Goal: Task Accomplishment & Management: Complete application form

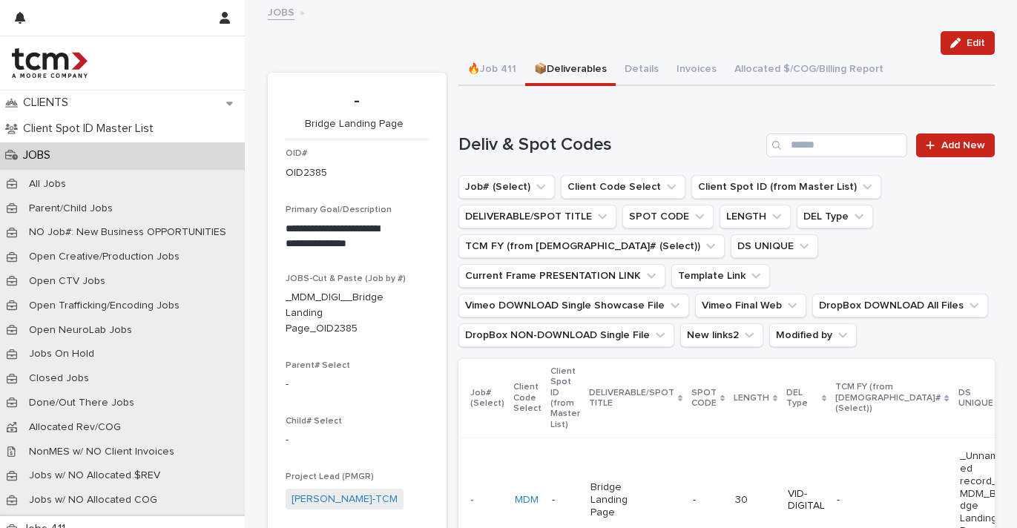
click at [88, 154] on div "JOBS" at bounding box center [122, 155] width 245 height 26
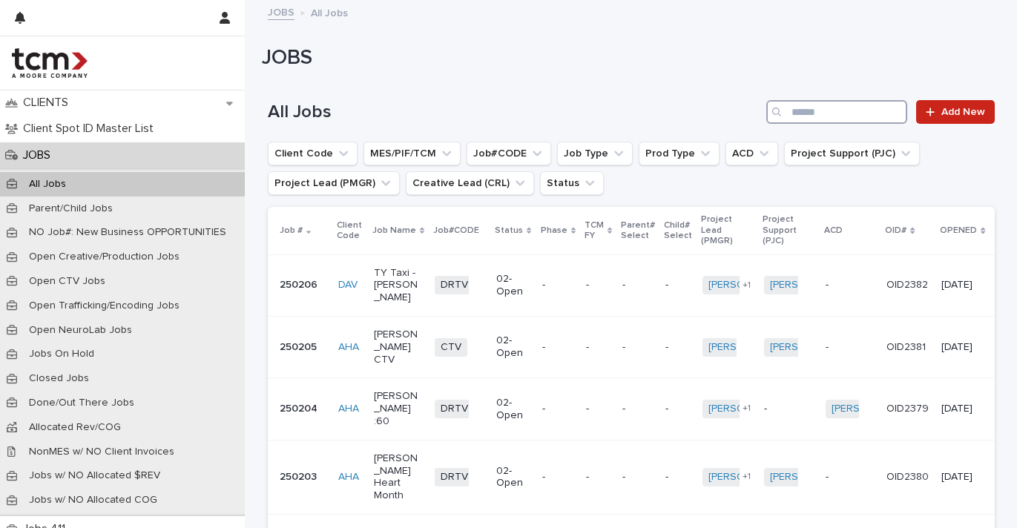
click at [800, 109] on input "Search" at bounding box center [836, 112] width 141 height 24
click at [972, 109] on span "Add New" at bounding box center [963, 112] width 44 height 10
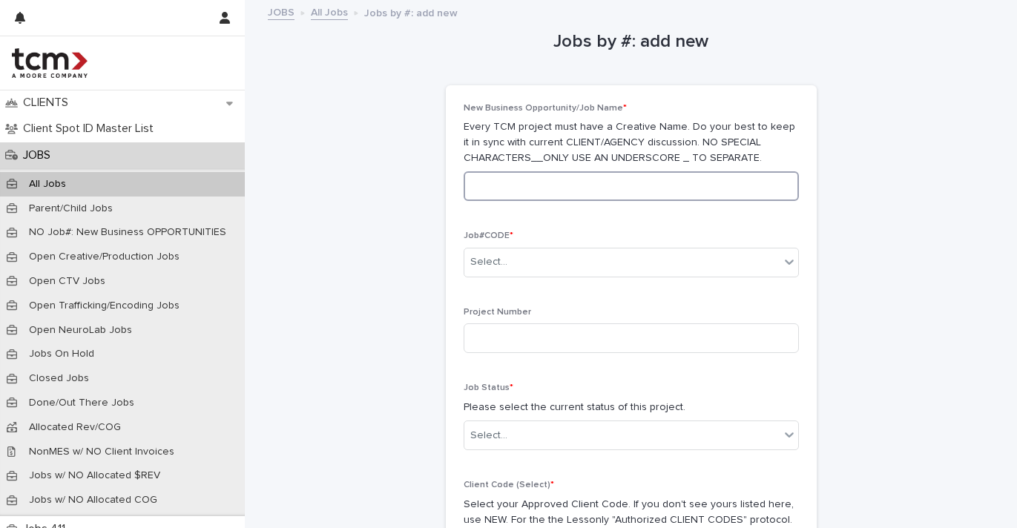
click at [731, 185] on input at bounding box center [631, 186] width 335 height 30
type input "**********"
click at [768, 264] on div "Select..." at bounding box center [621, 262] width 315 height 24
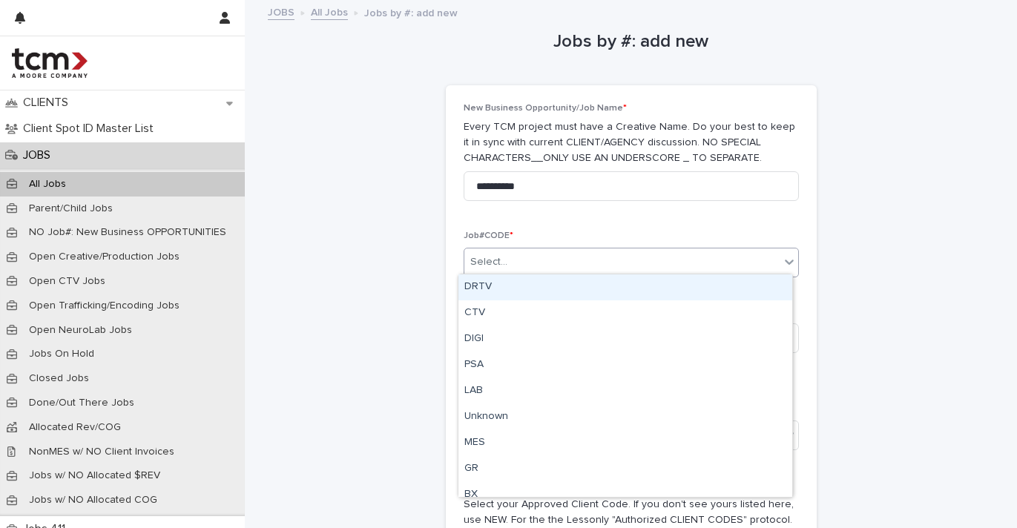
click at [702, 292] on div "DRTV" at bounding box center [625, 287] width 334 height 26
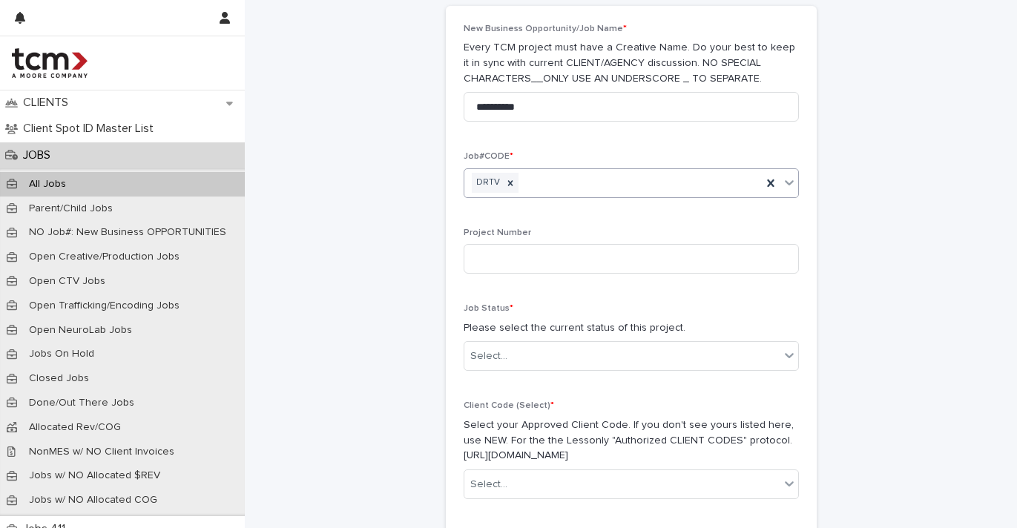
scroll to position [134, 0]
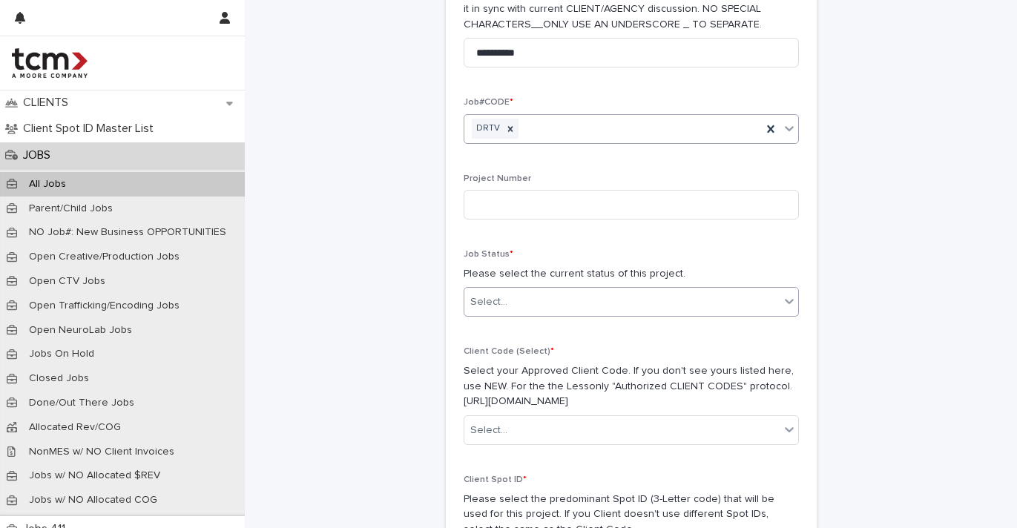
click at [681, 299] on div "Select..." at bounding box center [621, 302] width 315 height 24
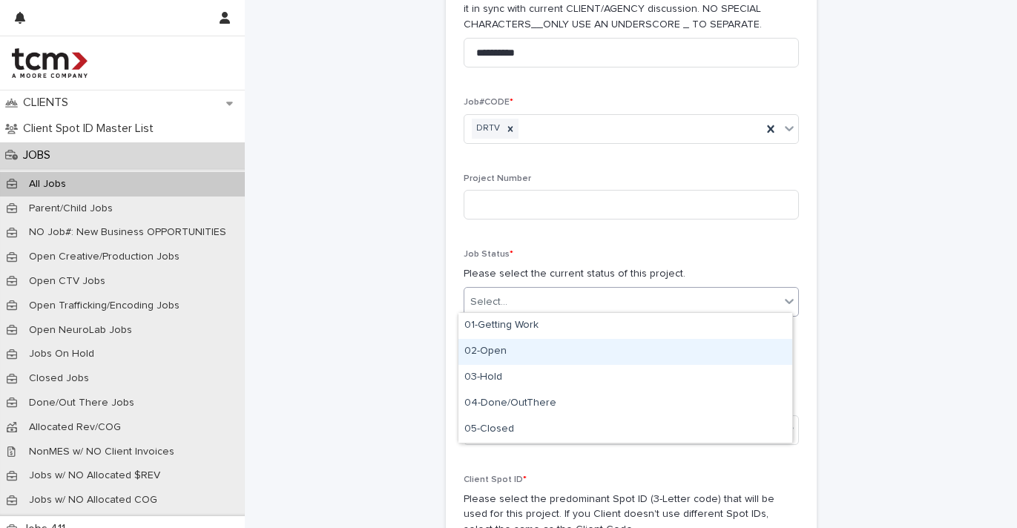
click at [627, 353] on div "02-Open" at bounding box center [625, 352] width 334 height 26
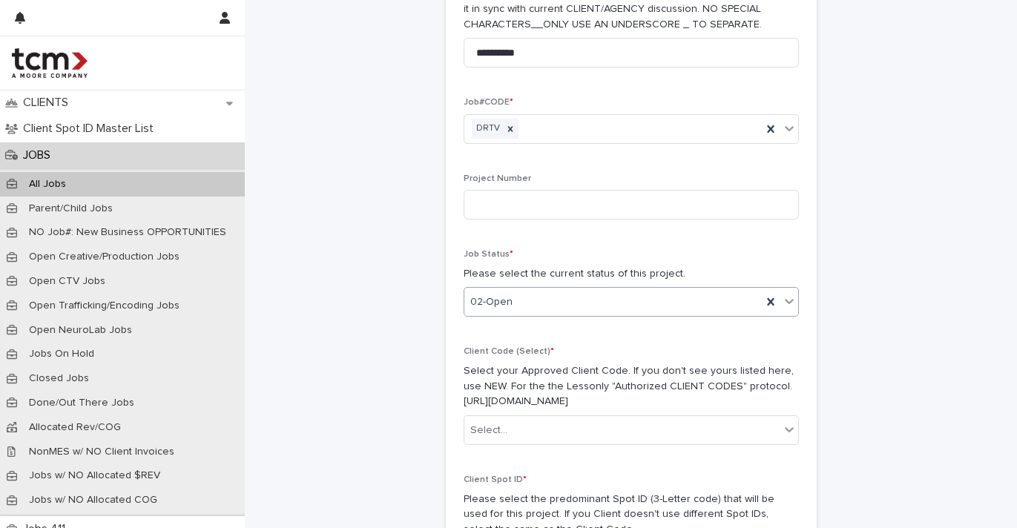
scroll to position [294, 0]
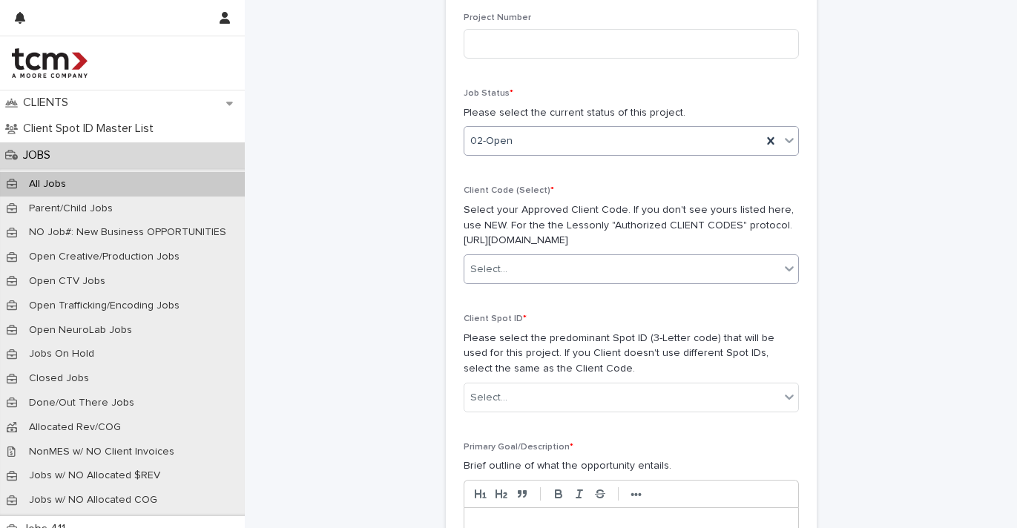
click at [622, 266] on div "Select..." at bounding box center [621, 269] width 315 height 24
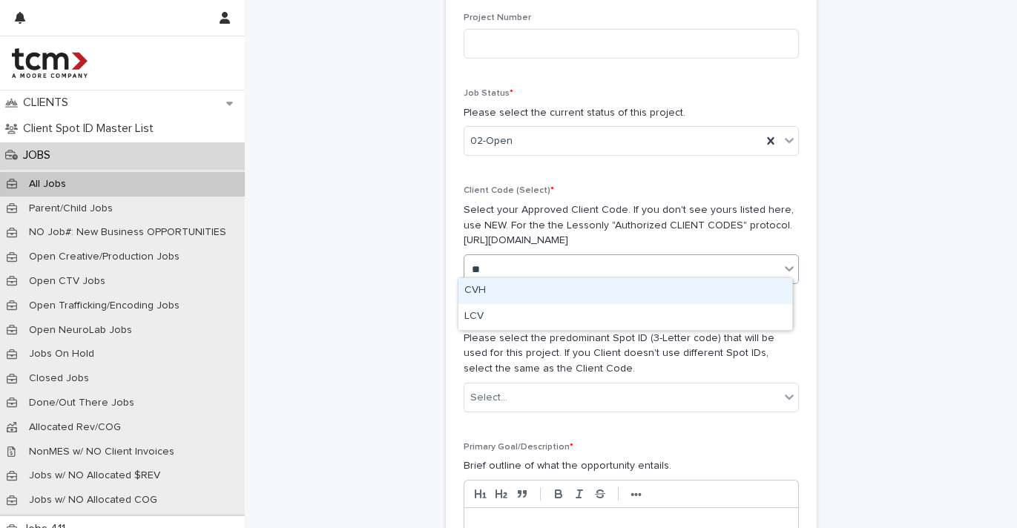
type input "***"
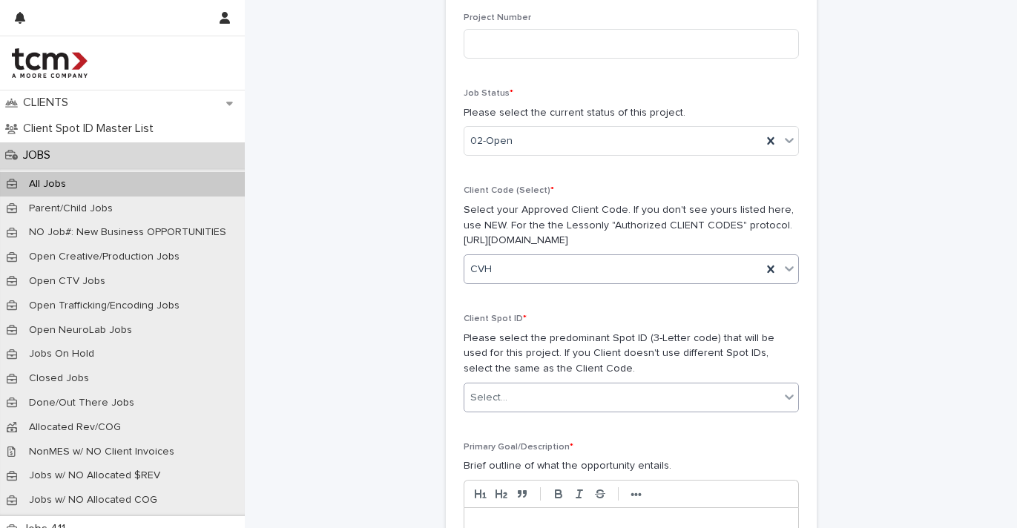
click at [492, 390] on div "Select..." at bounding box center [488, 398] width 37 height 16
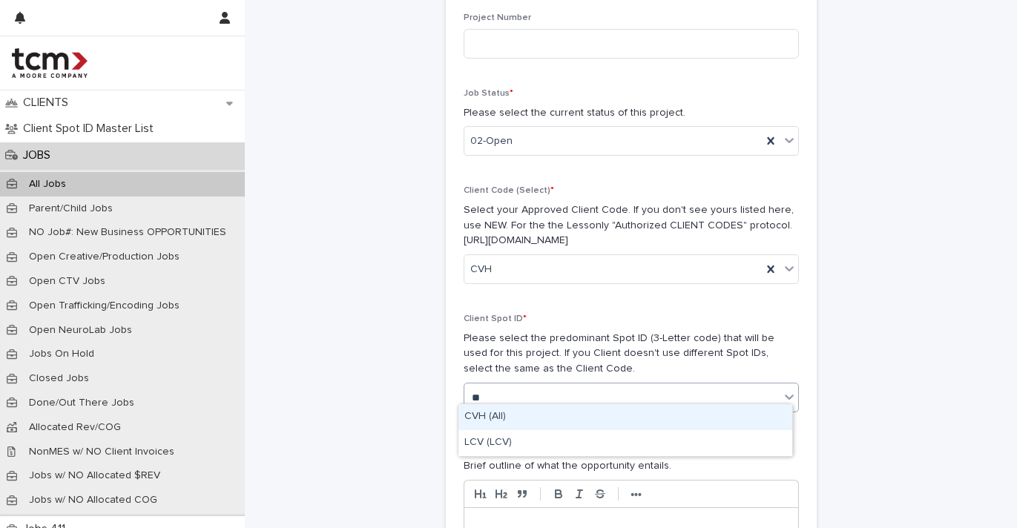
type input "***"
click at [504, 412] on div "CVH (All)" at bounding box center [625, 417] width 334 height 26
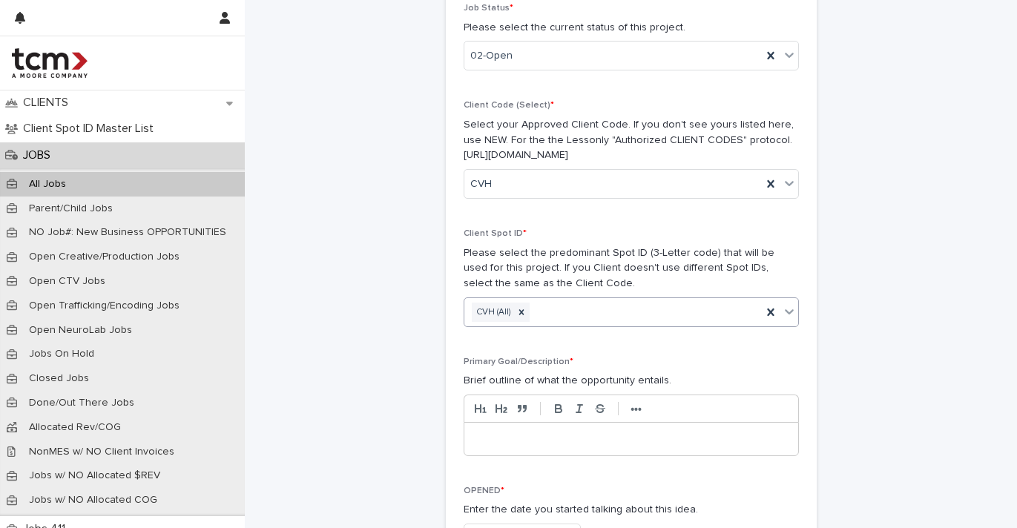
scroll to position [452, 0]
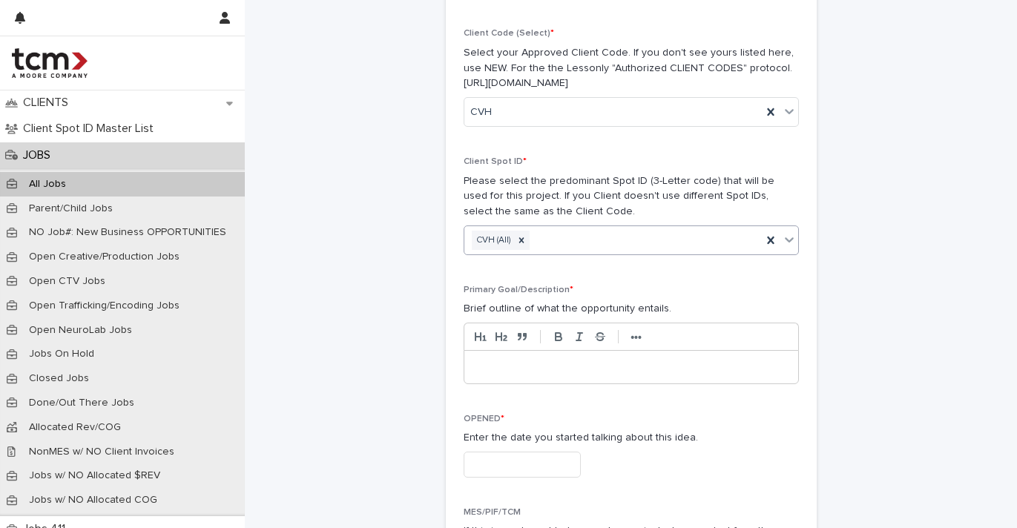
click at [525, 360] on p at bounding box center [631, 367] width 312 height 15
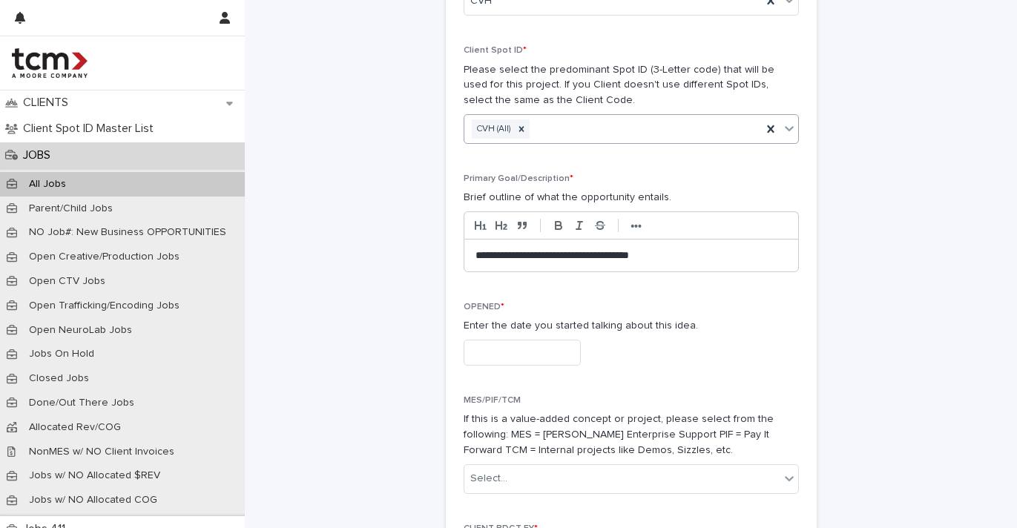
click at [534, 340] on input "text" at bounding box center [522, 353] width 117 height 26
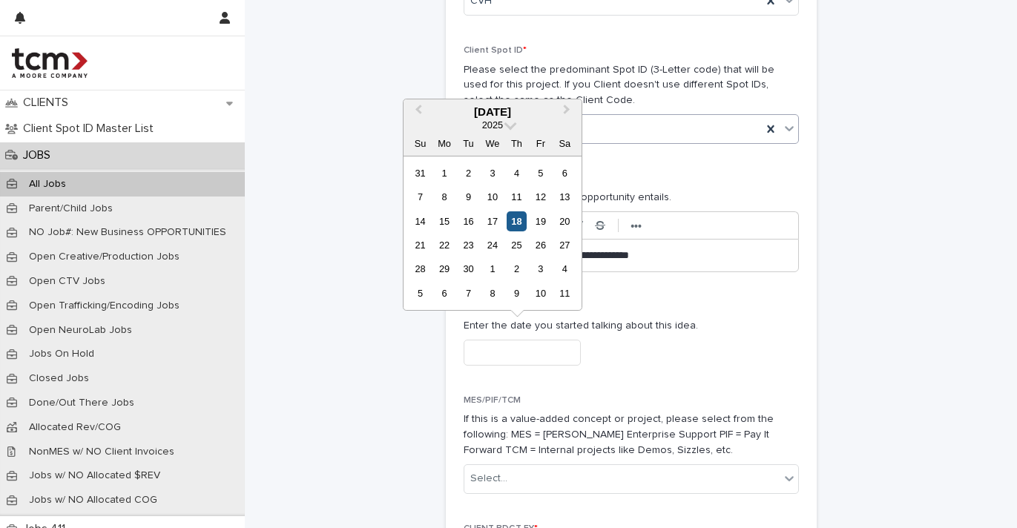
click at [515, 226] on div "18" at bounding box center [517, 221] width 20 height 20
type input "**********"
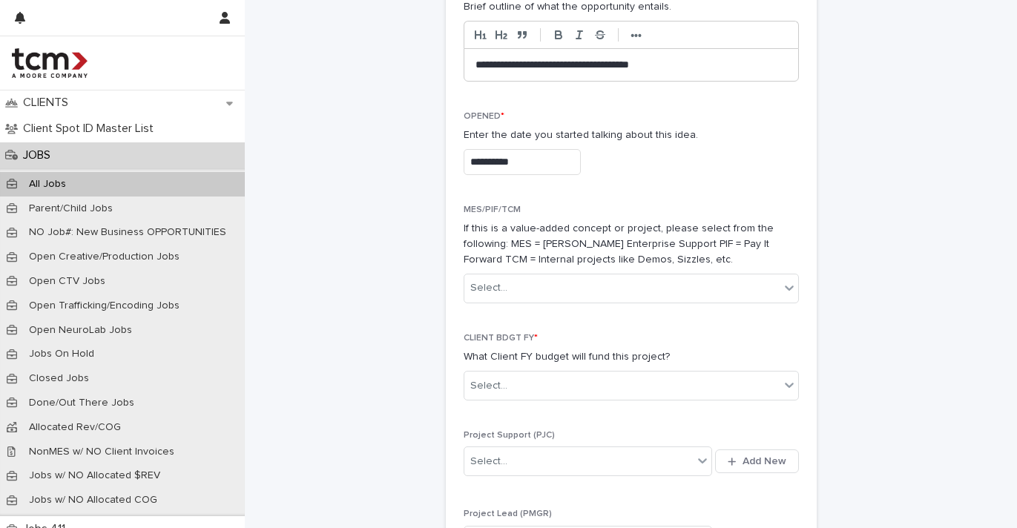
scroll to position [851, 0]
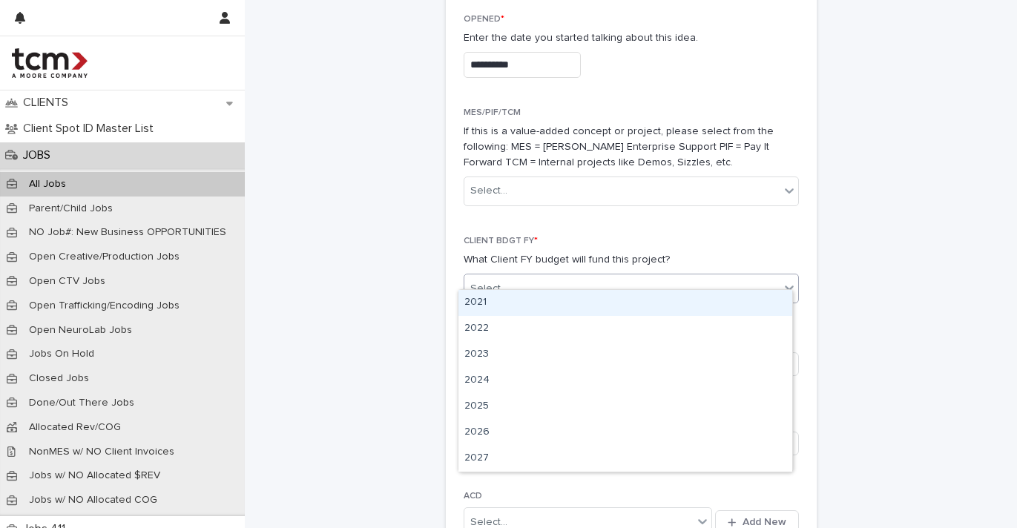
click at [557, 277] on div "Select..." at bounding box center [621, 289] width 315 height 24
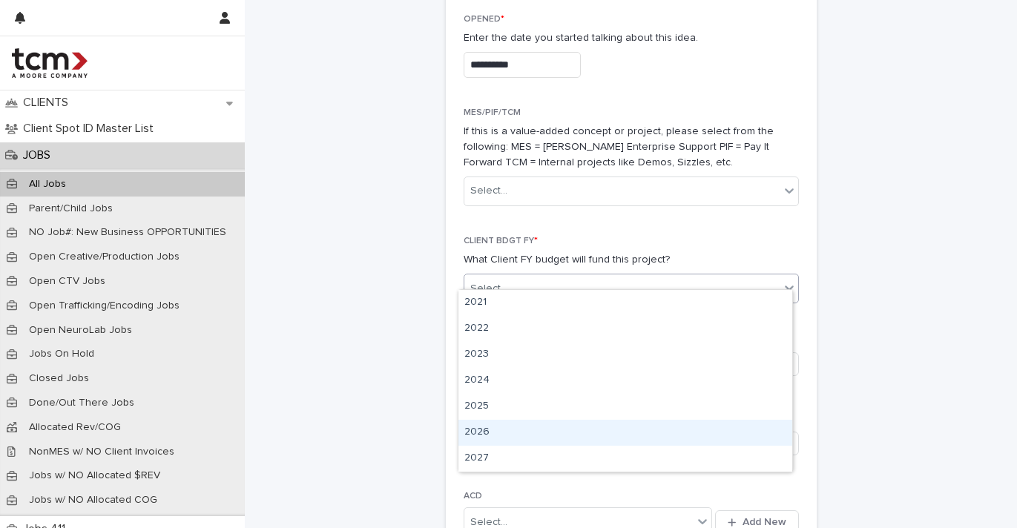
click at [530, 421] on div "2026" at bounding box center [625, 433] width 334 height 26
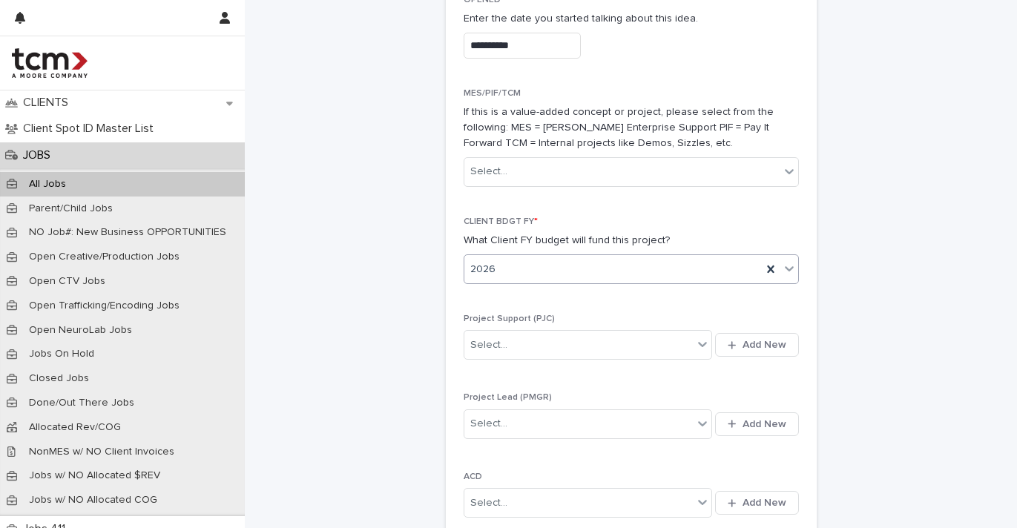
scroll to position [1041, 0]
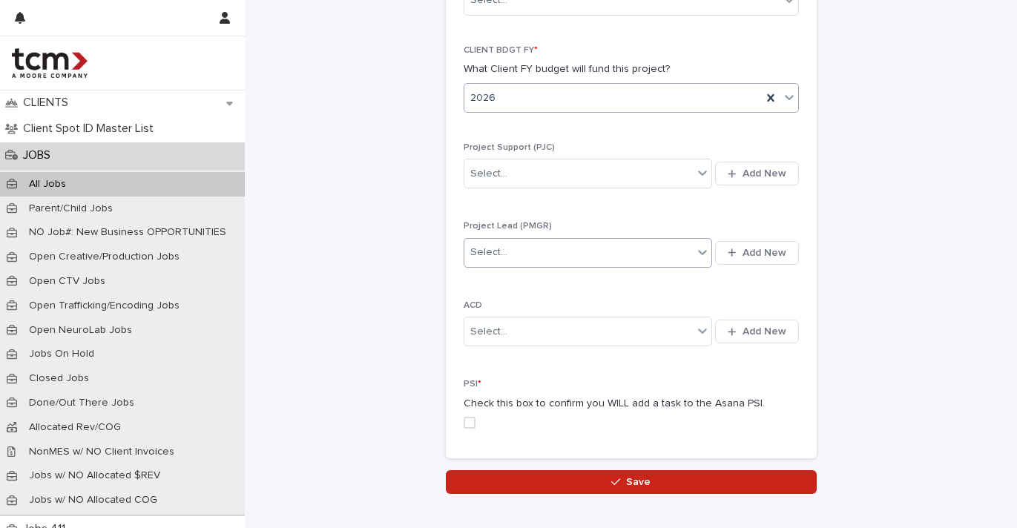
click at [527, 243] on div "Select..." at bounding box center [578, 252] width 229 height 24
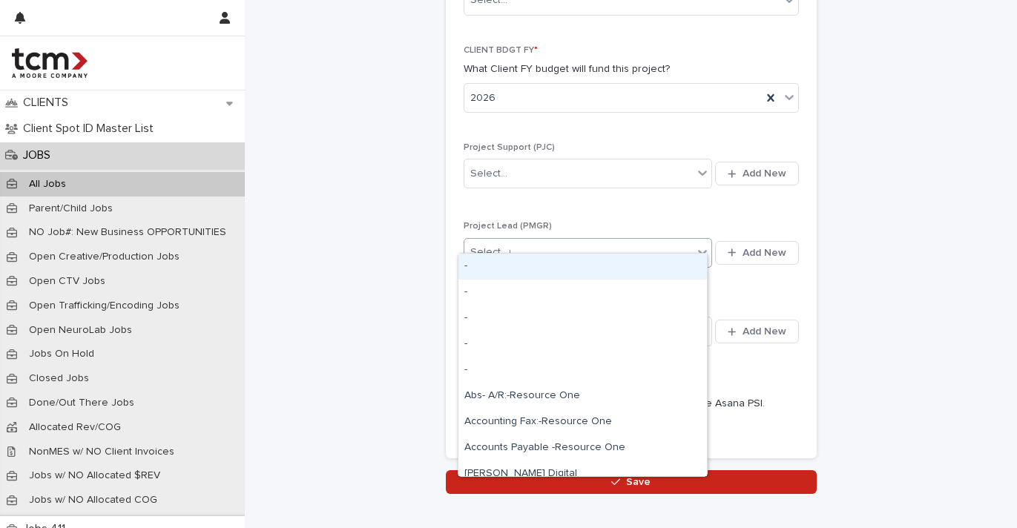
type input "***"
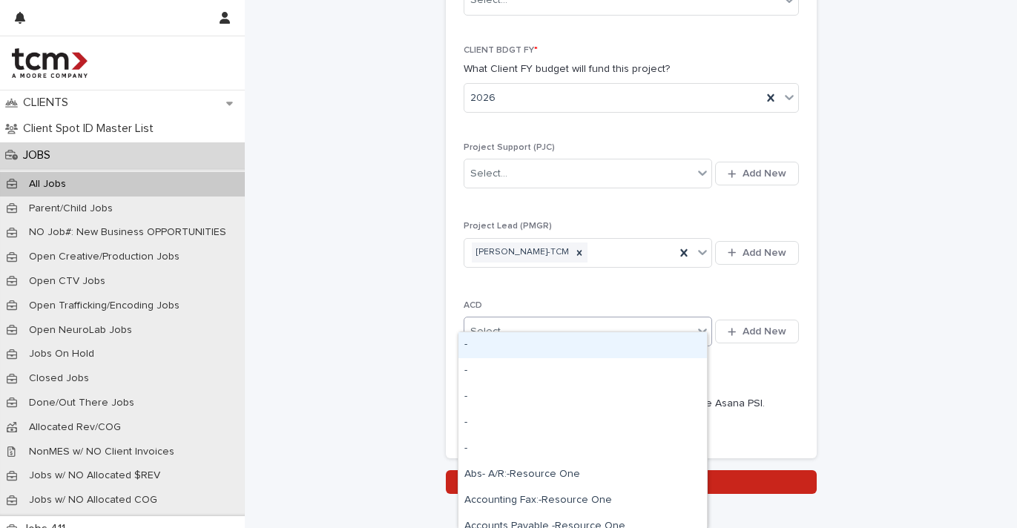
click at [557, 320] on div "Select..." at bounding box center [578, 332] width 229 height 24
type input "**"
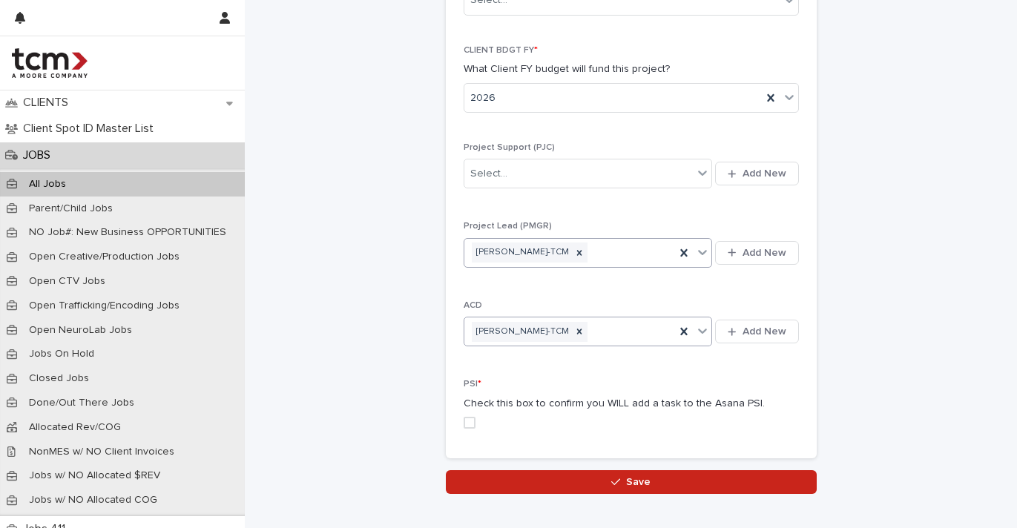
click at [621, 240] on div "[PERSON_NAME]-TCM" at bounding box center [569, 253] width 211 height 26
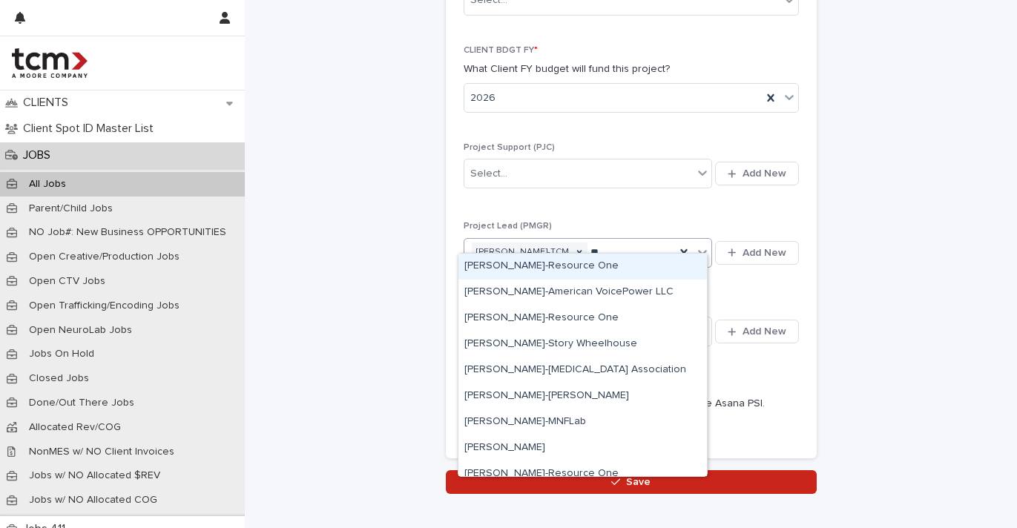
type input "***"
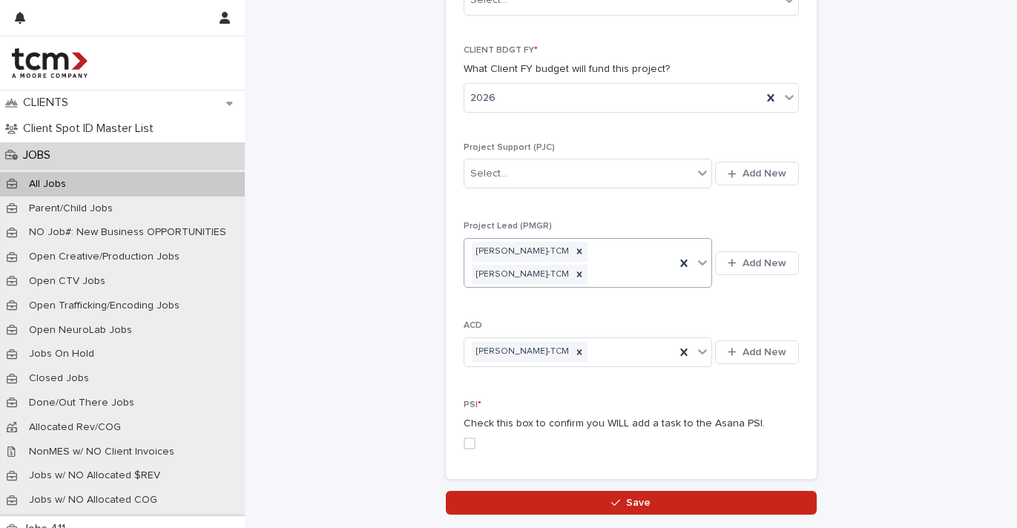
click at [464, 438] on span at bounding box center [470, 444] width 12 height 12
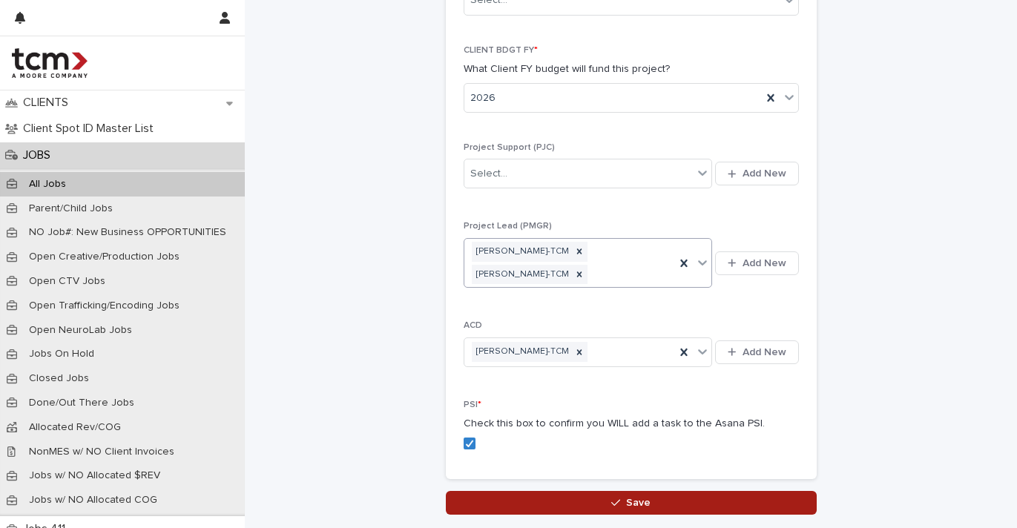
click at [541, 491] on button "Save" at bounding box center [631, 503] width 371 height 24
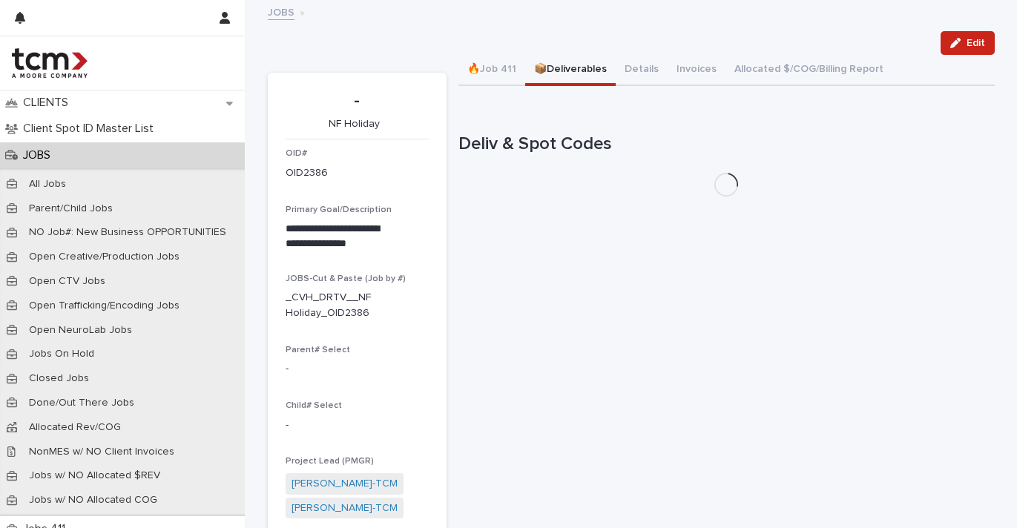
click at [584, 71] on button "📦Deliverables" at bounding box center [570, 70] width 90 height 31
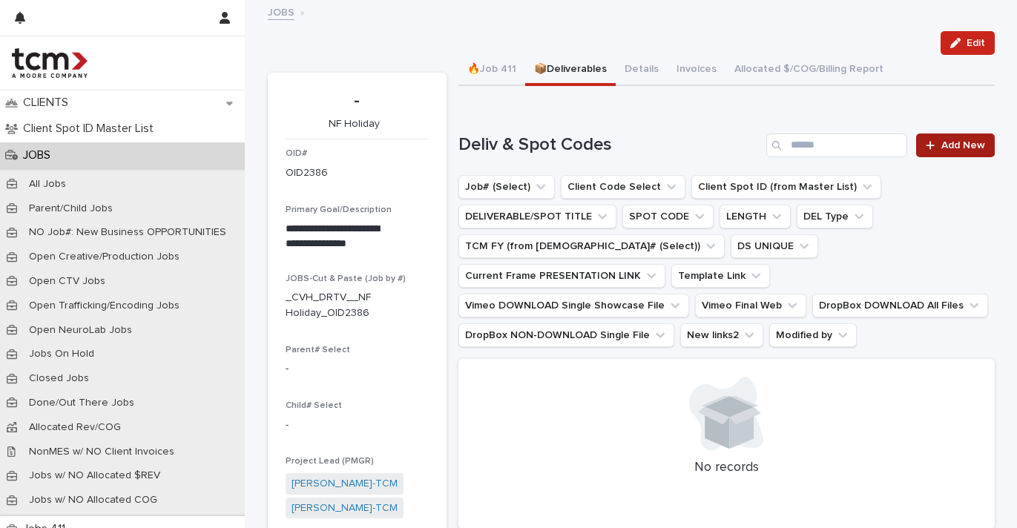
click at [943, 145] on span "Add New" at bounding box center [963, 145] width 44 height 10
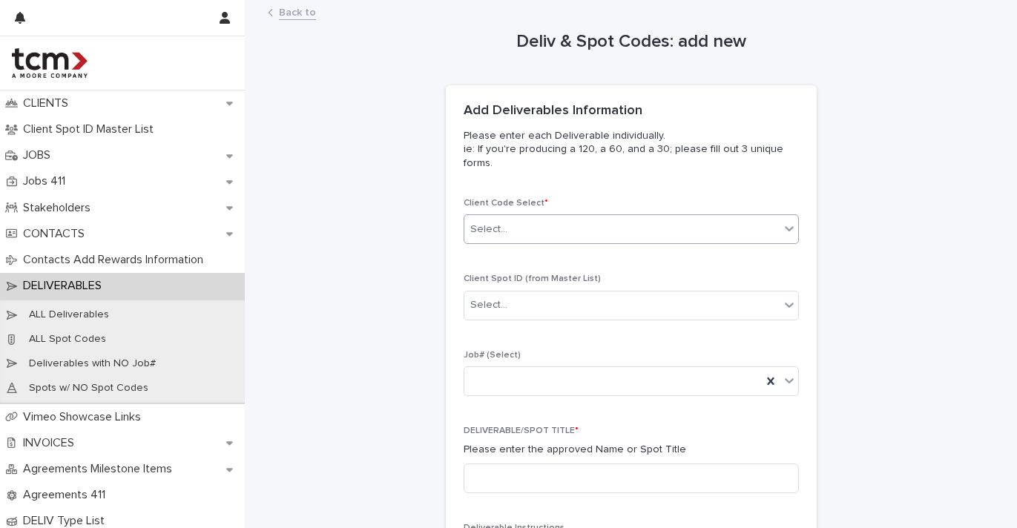
click at [655, 218] on div "Select..." at bounding box center [621, 229] width 315 height 24
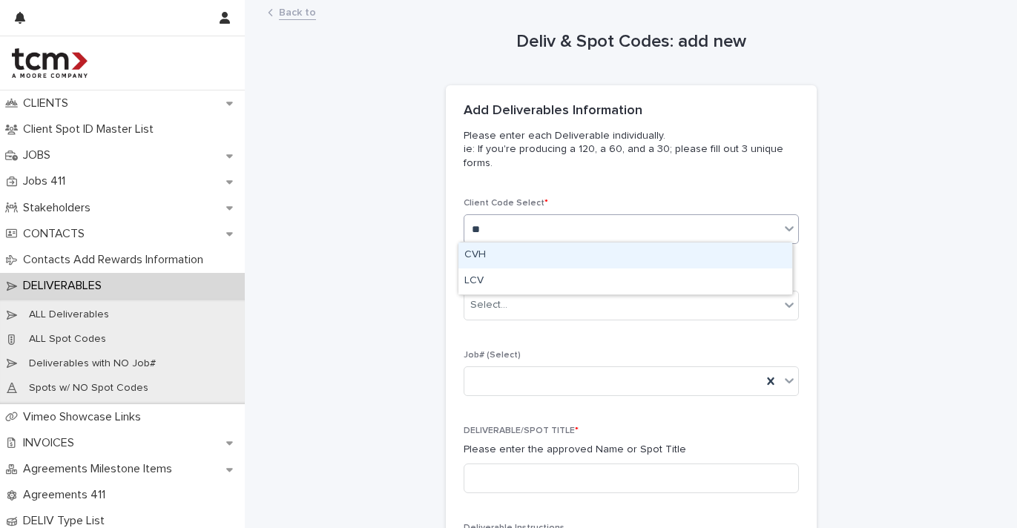
type input "***"
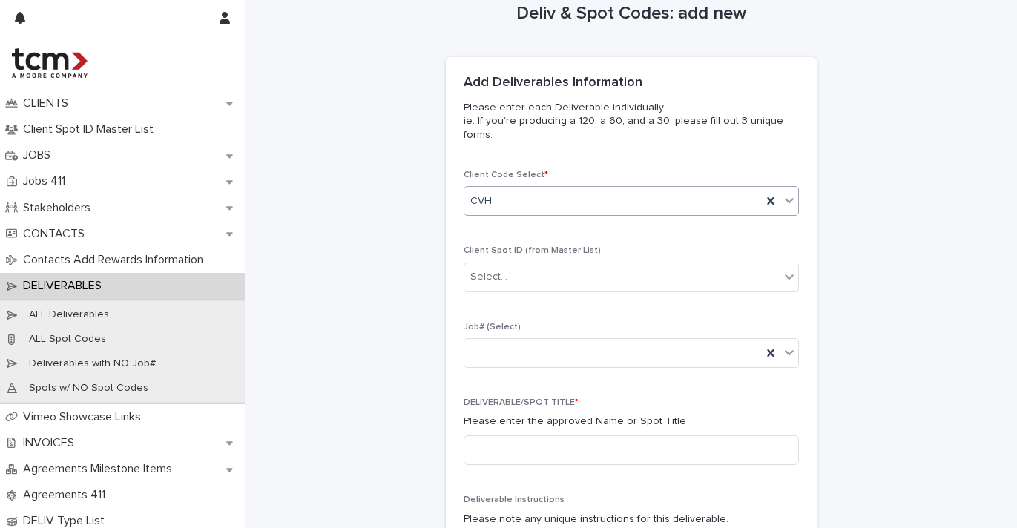
scroll to position [210, 0]
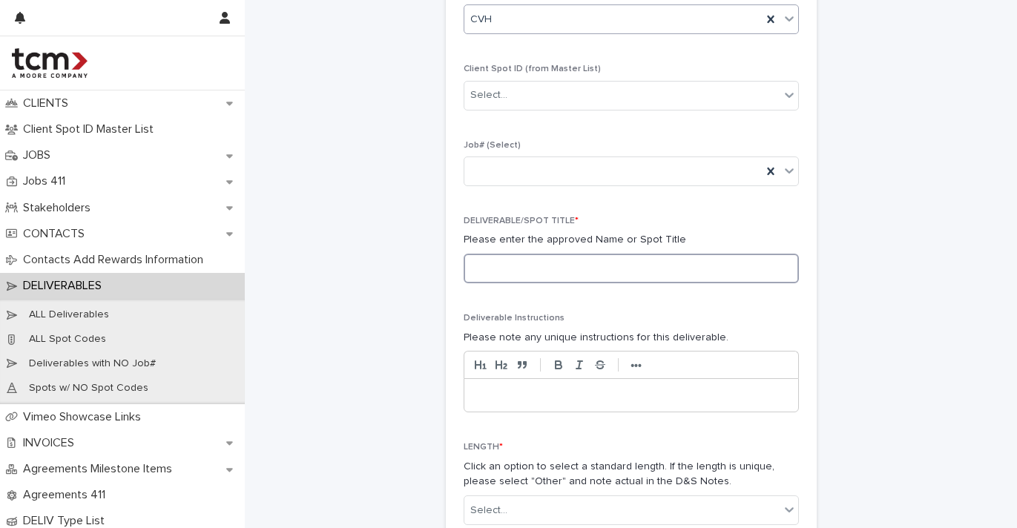
click at [619, 272] on input at bounding box center [631, 269] width 335 height 30
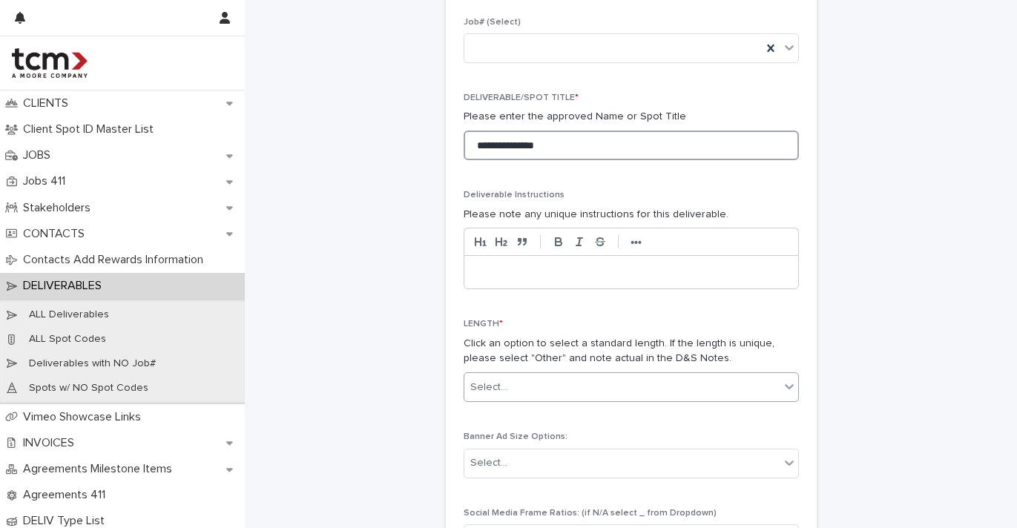
type input "**********"
click at [556, 381] on div "Select..." at bounding box center [621, 387] width 315 height 24
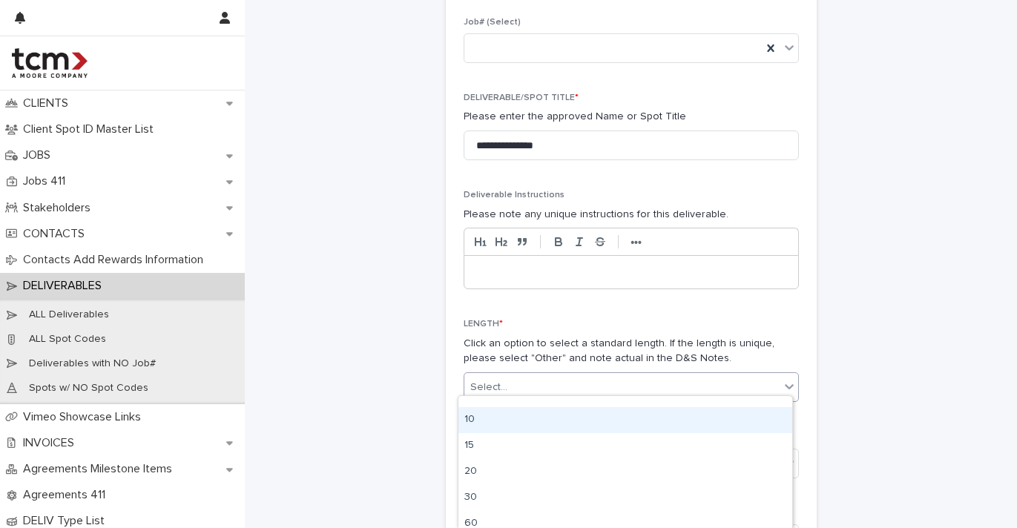
scroll to position [153, 0]
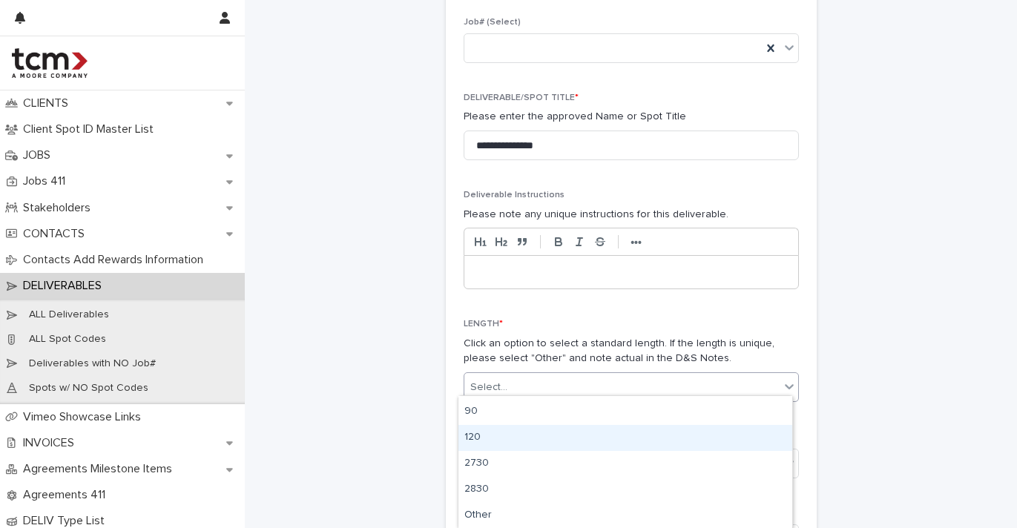
click at [538, 434] on div "120" at bounding box center [625, 438] width 334 height 26
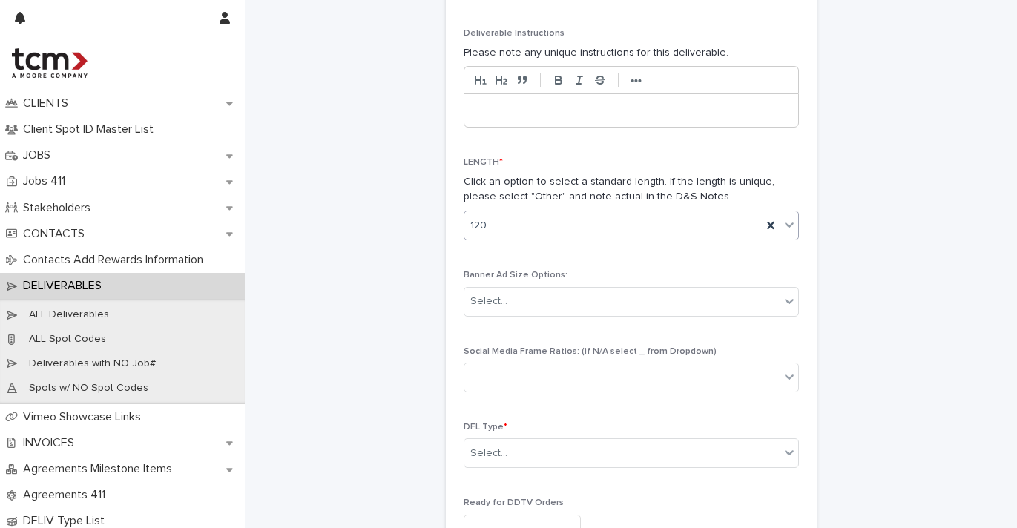
scroll to position [561, 0]
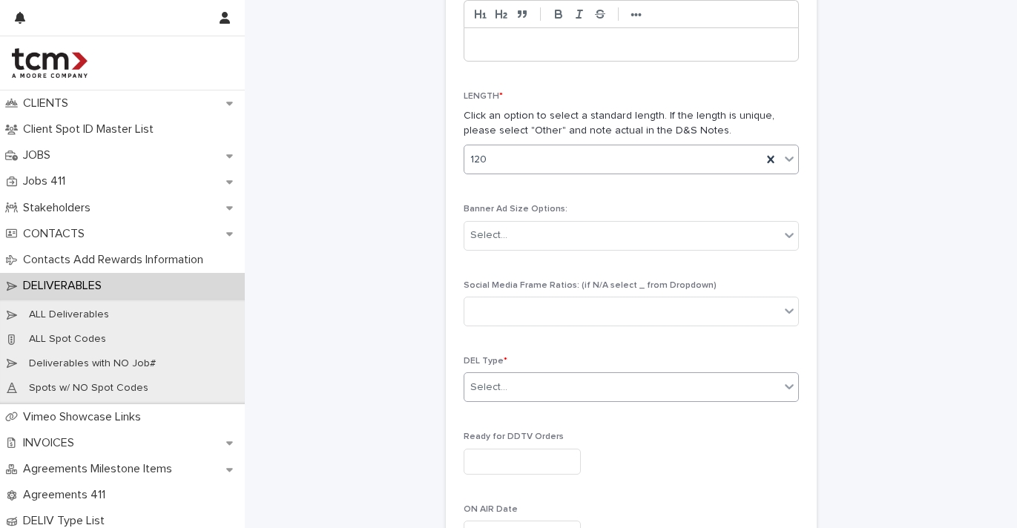
click at [555, 390] on div "Select..." at bounding box center [621, 387] width 315 height 24
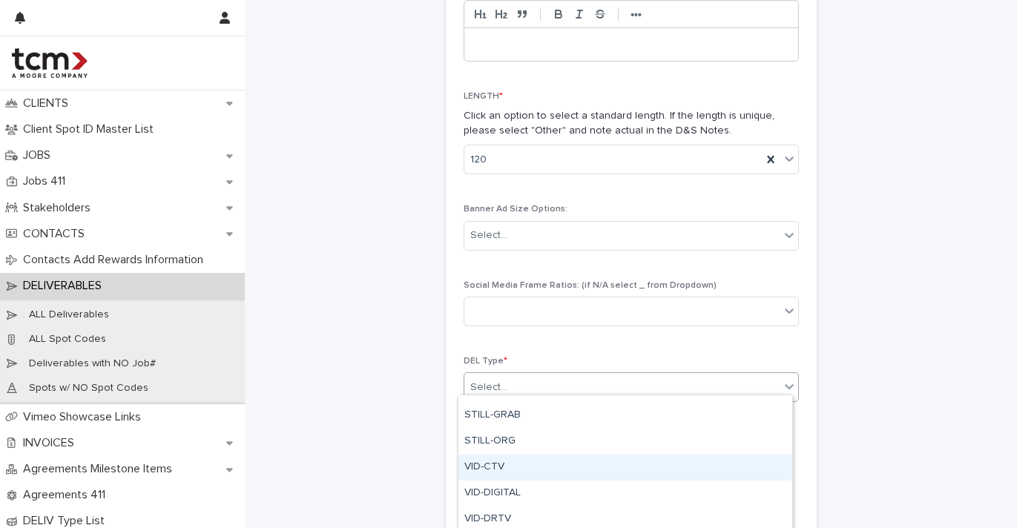
scroll to position [587, 0]
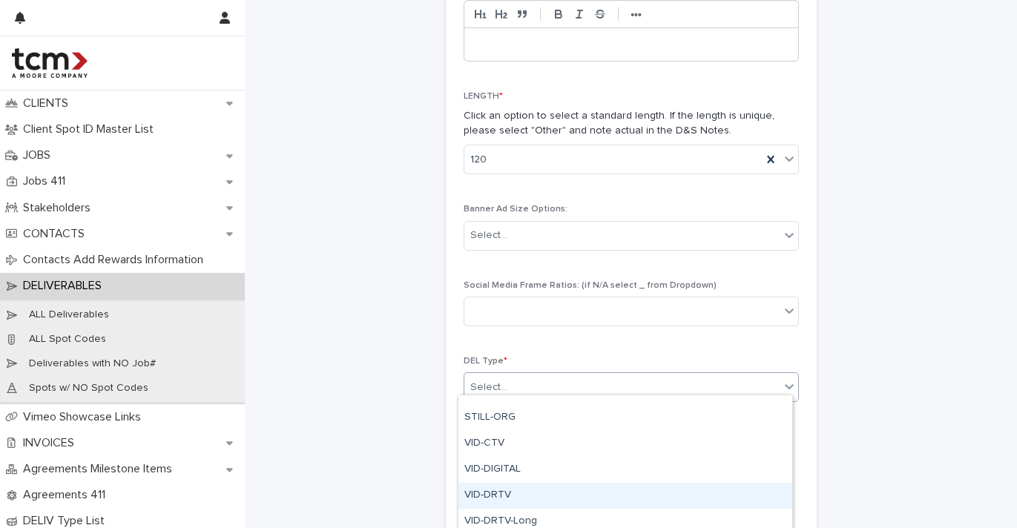
click at [557, 487] on div "VID-DRTV" at bounding box center [625, 496] width 334 height 26
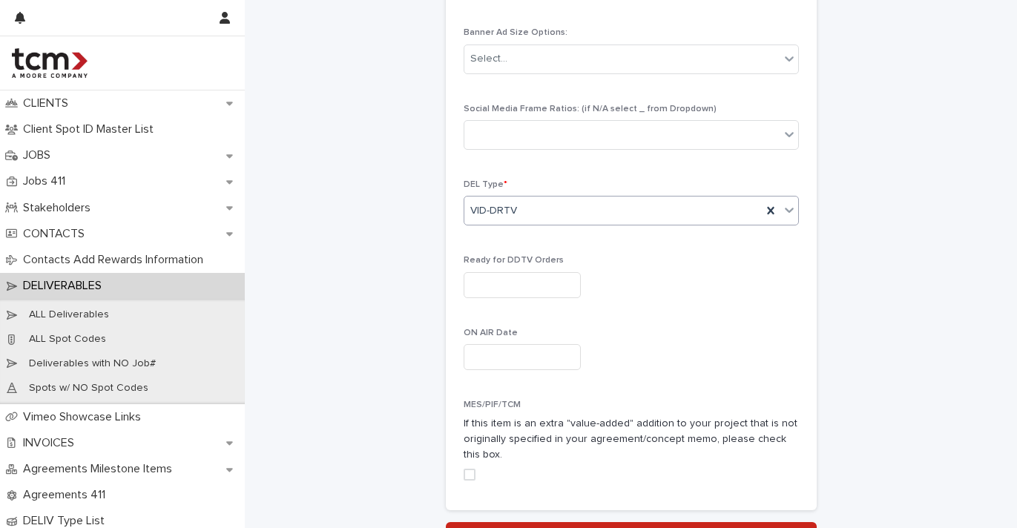
scroll to position [765, 0]
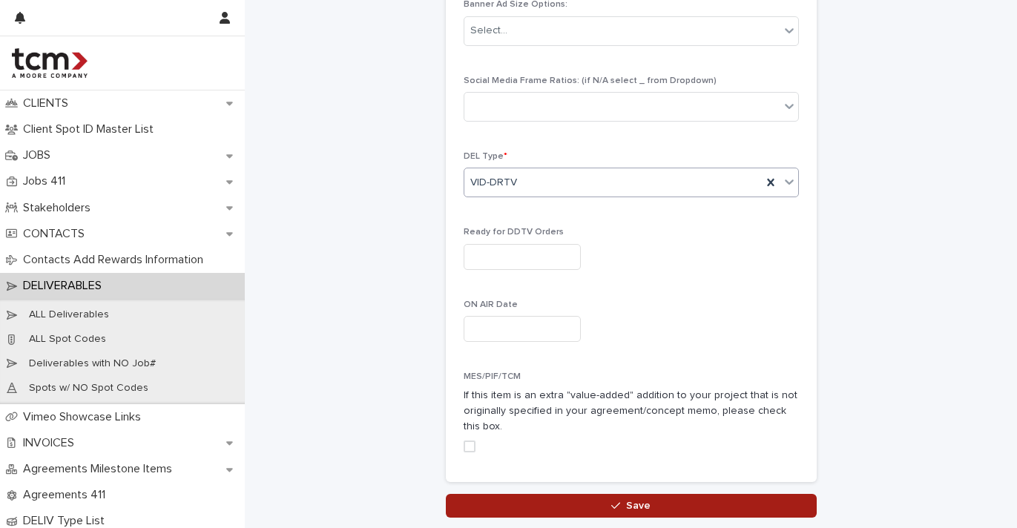
click at [569, 494] on button "Save" at bounding box center [631, 506] width 371 height 24
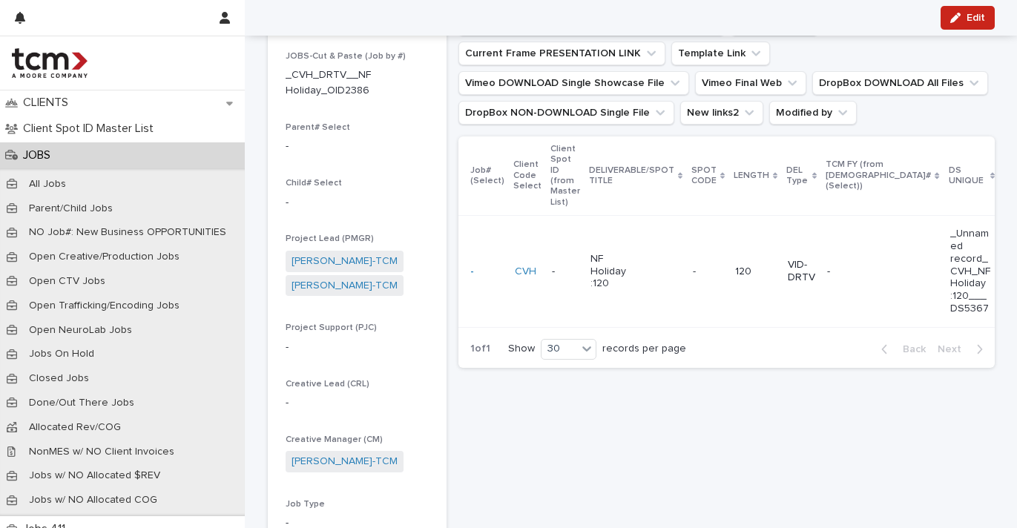
scroll to position [99, 0]
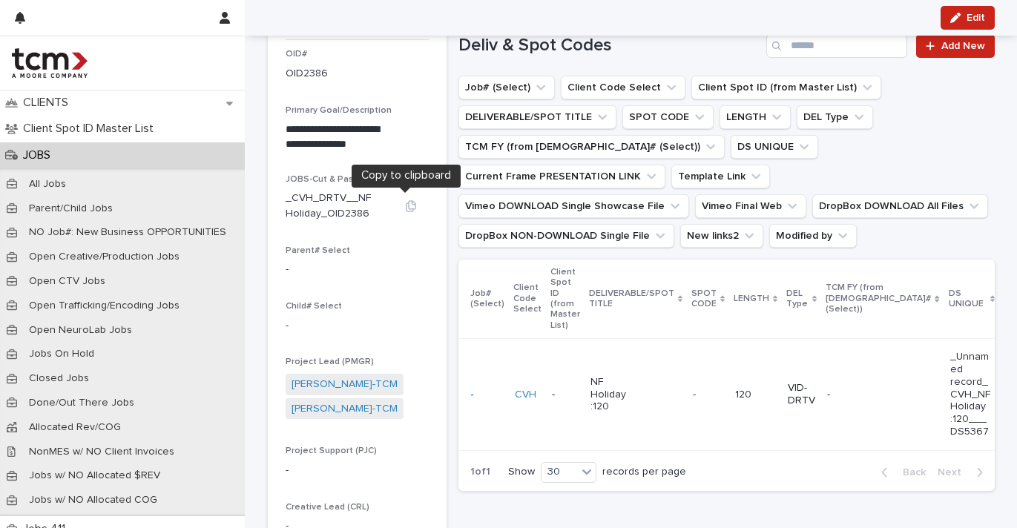
click at [405, 204] on icon "button" at bounding box center [411, 206] width 12 height 12
click at [70, 151] on div "JOBS" at bounding box center [122, 155] width 245 height 26
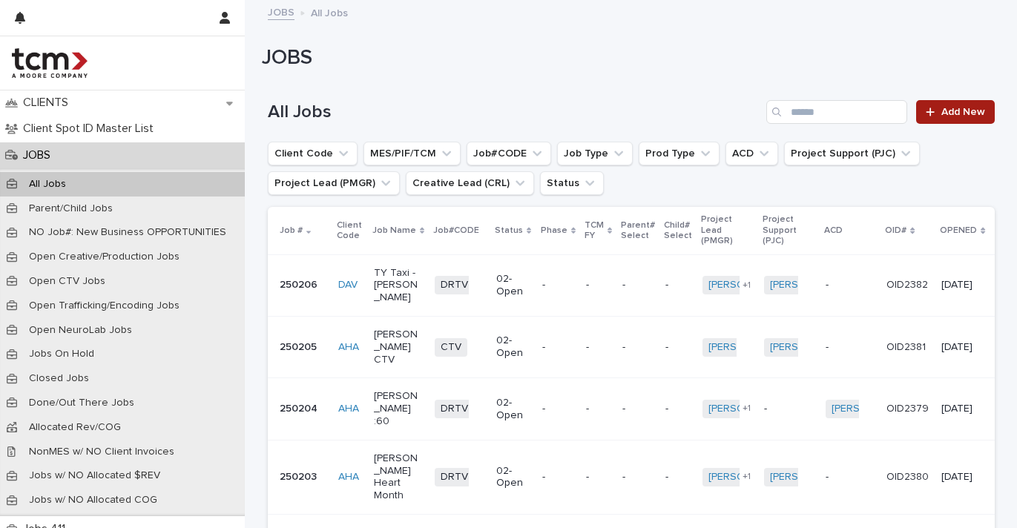
click at [956, 118] on link "Add New" at bounding box center [955, 112] width 78 height 24
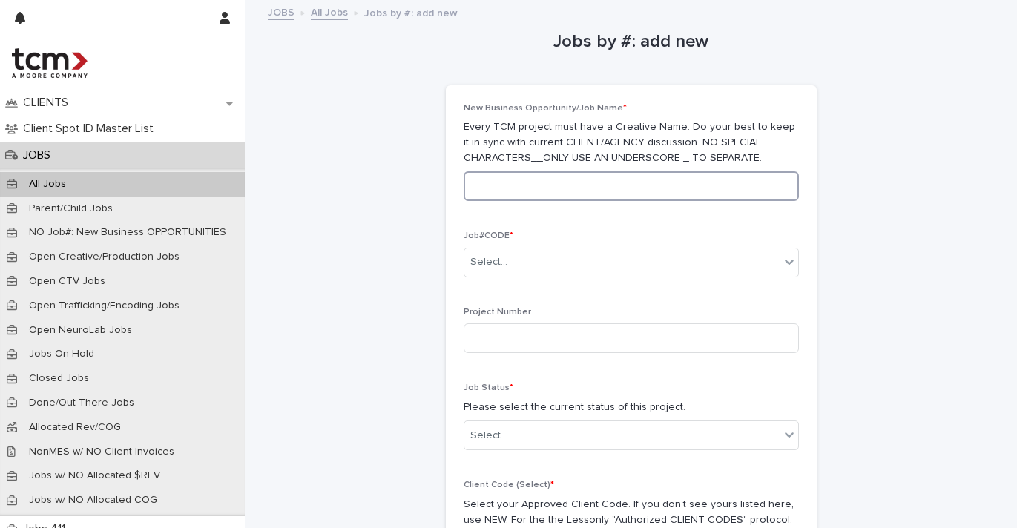
click at [559, 185] on input at bounding box center [631, 186] width 335 height 30
type input "**********"
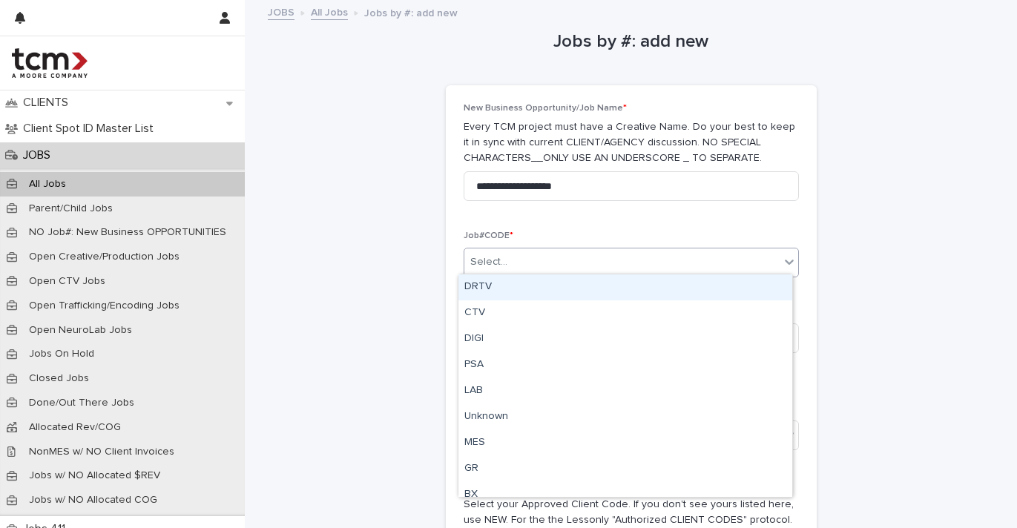
click at [535, 248] on div "Select..." at bounding box center [631, 263] width 335 height 30
click at [534, 286] on div "DRTV" at bounding box center [625, 287] width 334 height 26
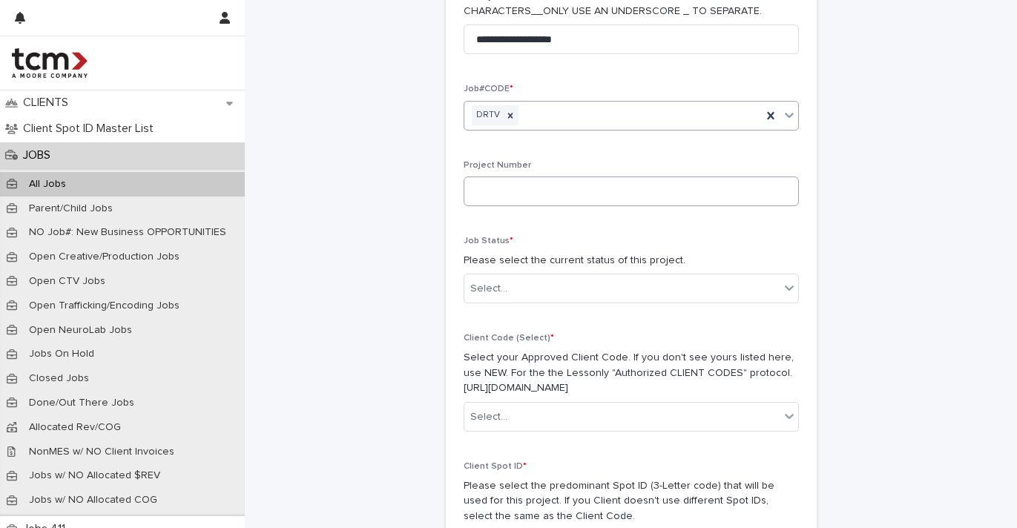
scroll to position [228, 0]
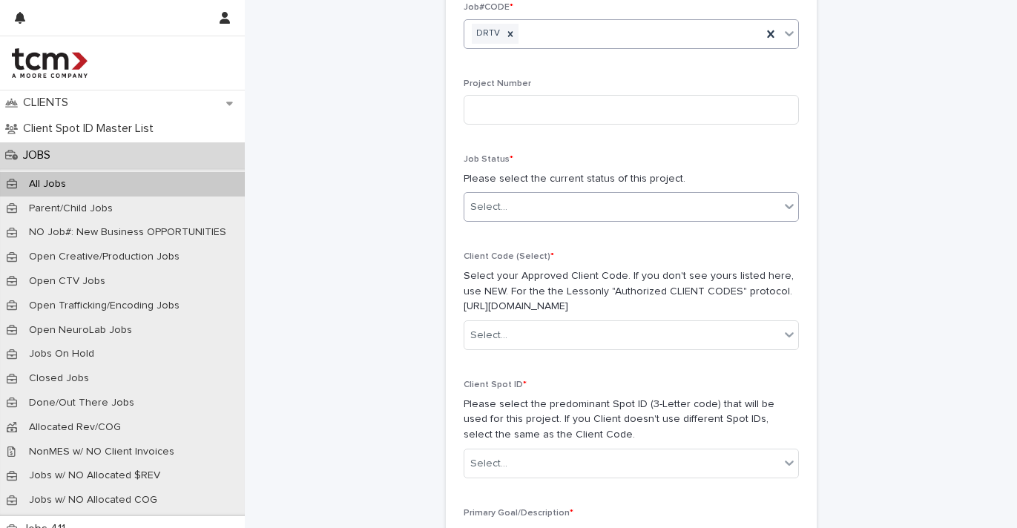
click at [515, 196] on div "Select..." at bounding box center [621, 207] width 315 height 24
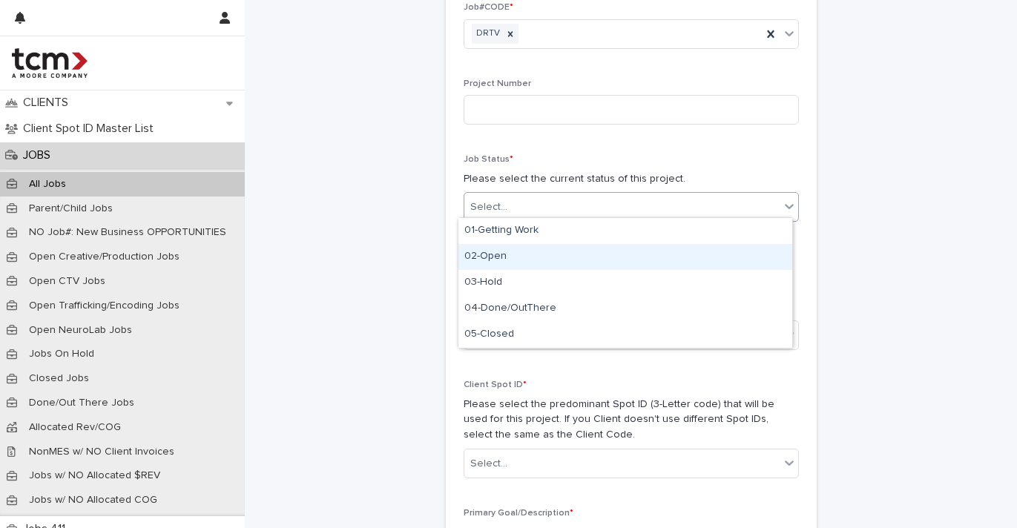
click at [511, 251] on div "02-Open" at bounding box center [625, 257] width 334 height 26
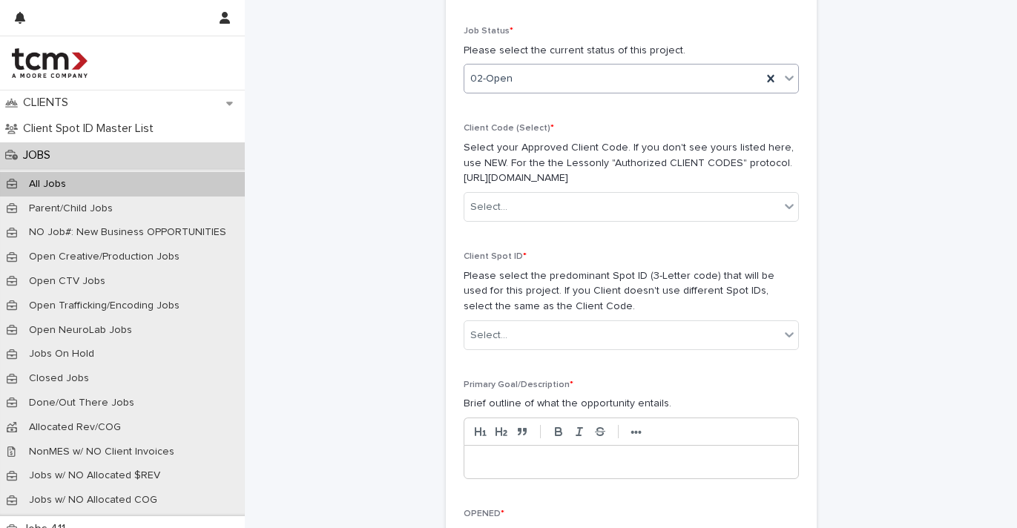
scroll to position [218, 0]
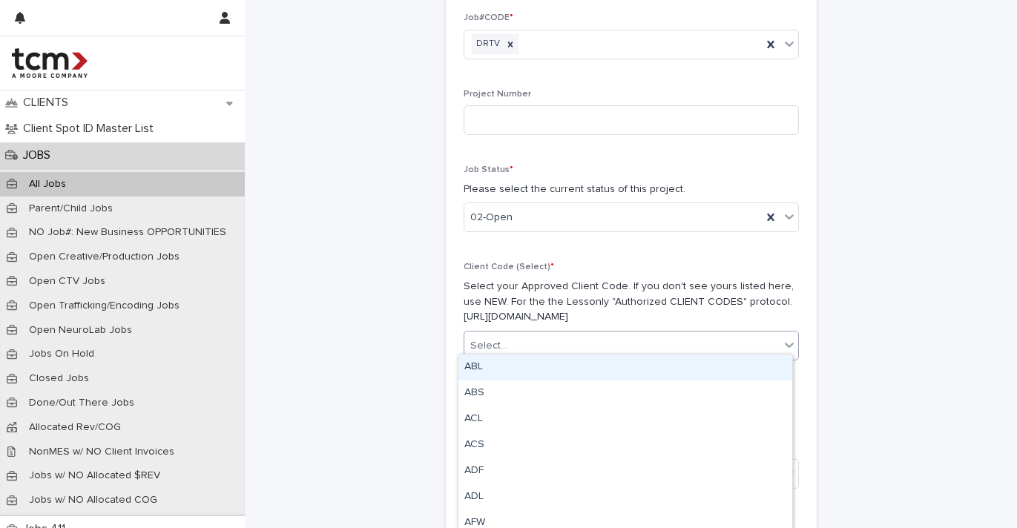
click at [550, 331] on div "Select..." at bounding box center [631, 346] width 335 height 30
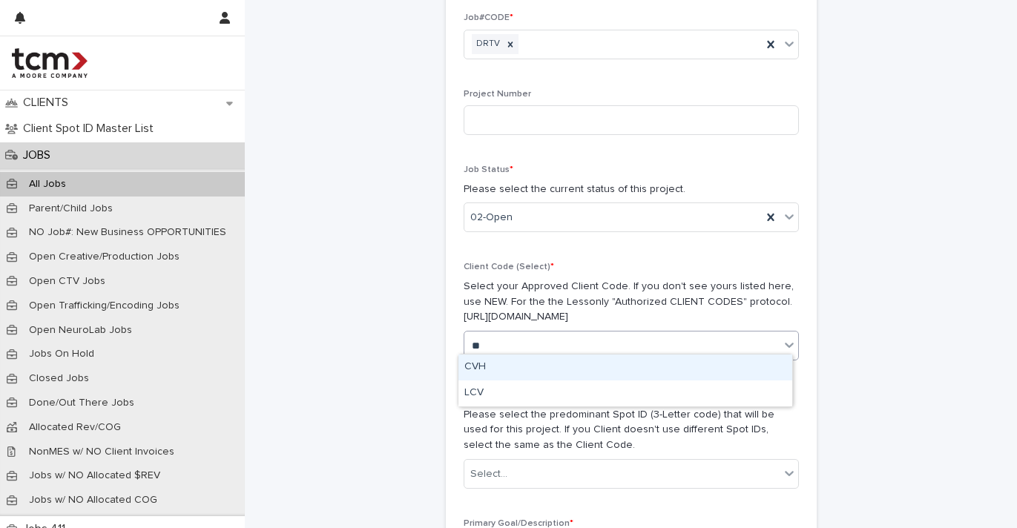
type input "***"
click at [541, 357] on div "CVH" at bounding box center [625, 368] width 334 height 26
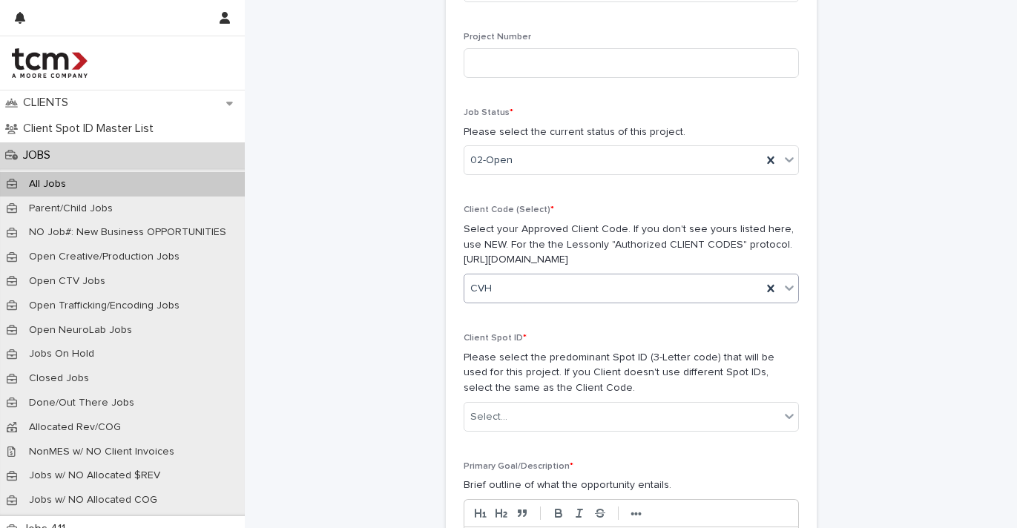
scroll to position [278, 0]
click at [528, 385] on div "Client Spot ID * Please select the predominant Spot ID (3-Letter code) that wil…" at bounding box center [631, 385] width 335 height 111
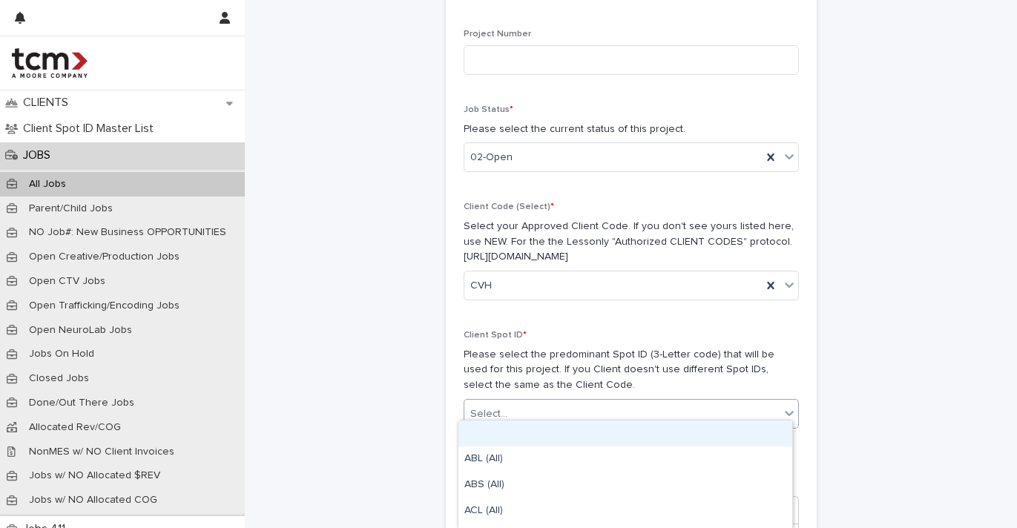
click at [531, 402] on div "Select..." at bounding box center [621, 414] width 315 height 24
type input "***"
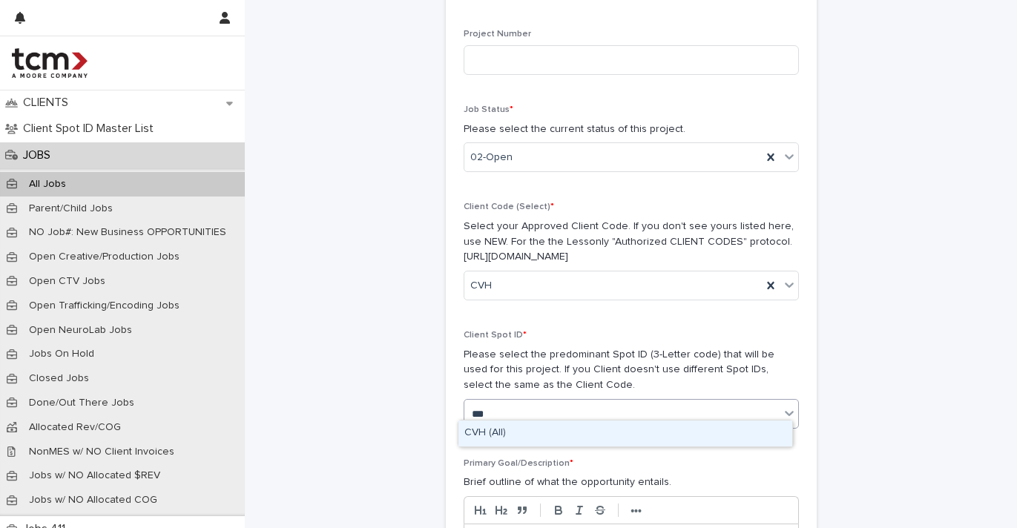
click at [532, 425] on div "CVH (All)" at bounding box center [625, 434] width 334 height 26
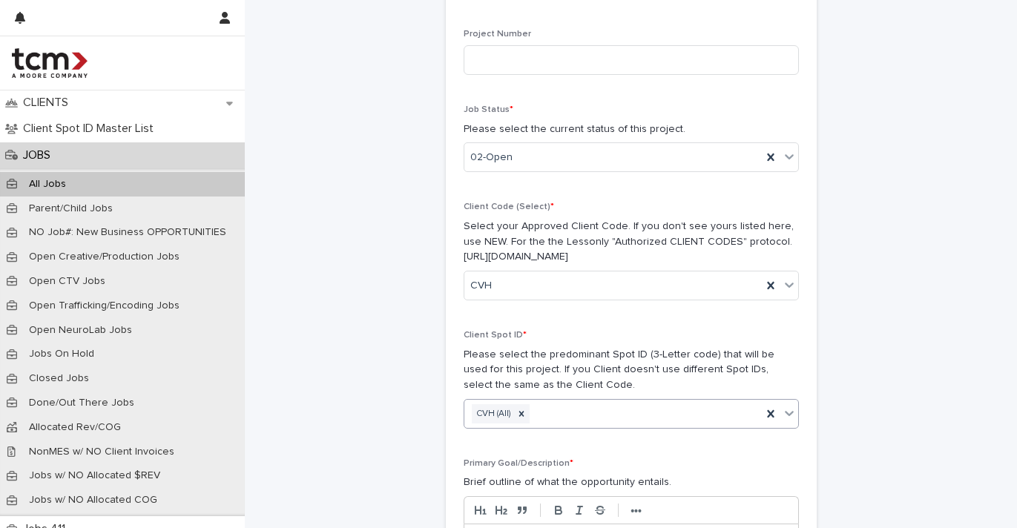
scroll to position [424, 0]
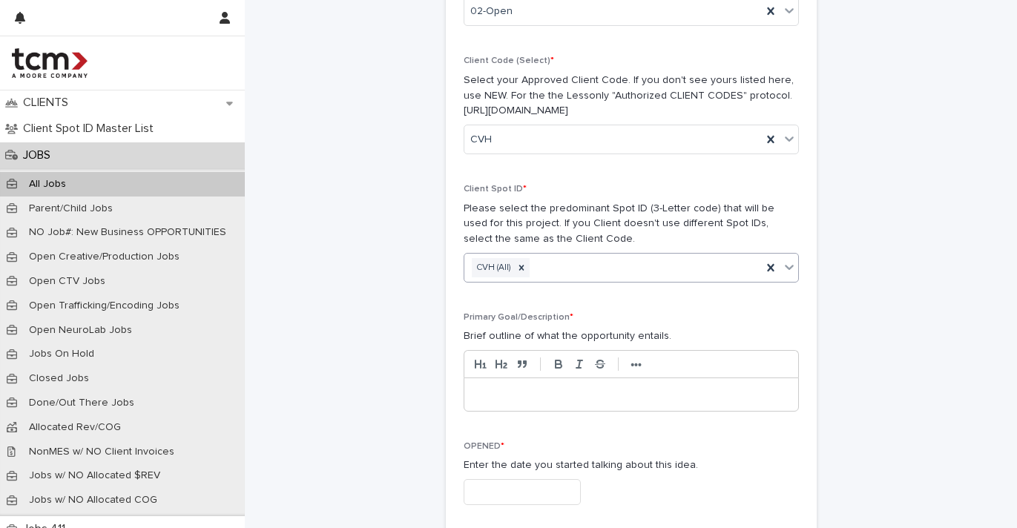
click at [533, 387] on p at bounding box center [631, 394] width 312 height 15
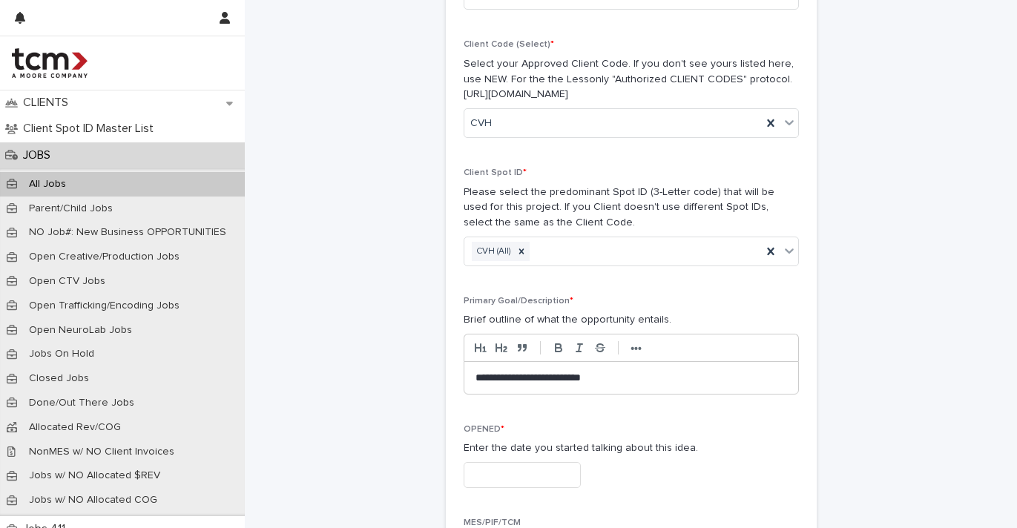
scroll to position [502, 0]
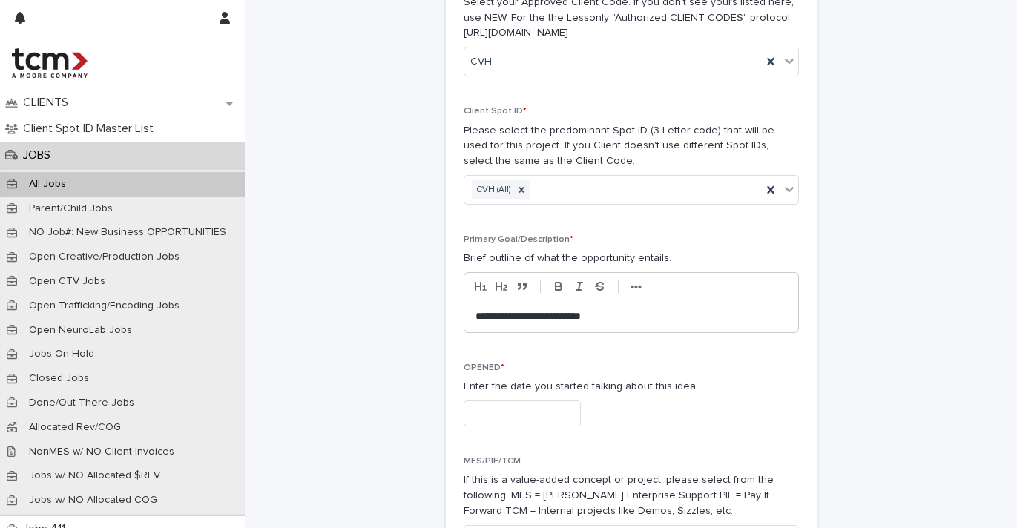
click at [548, 409] on input "text" at bounding box center [522, 414] width 117 height 26
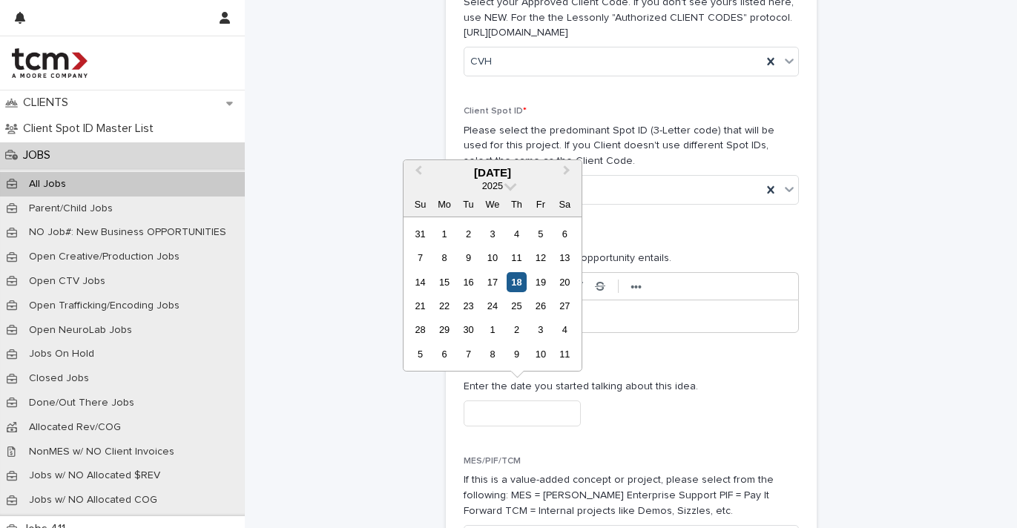
click at [517, 289] on div "18" at bounding box center [517, 282] width 20 height 20
type input "**********"
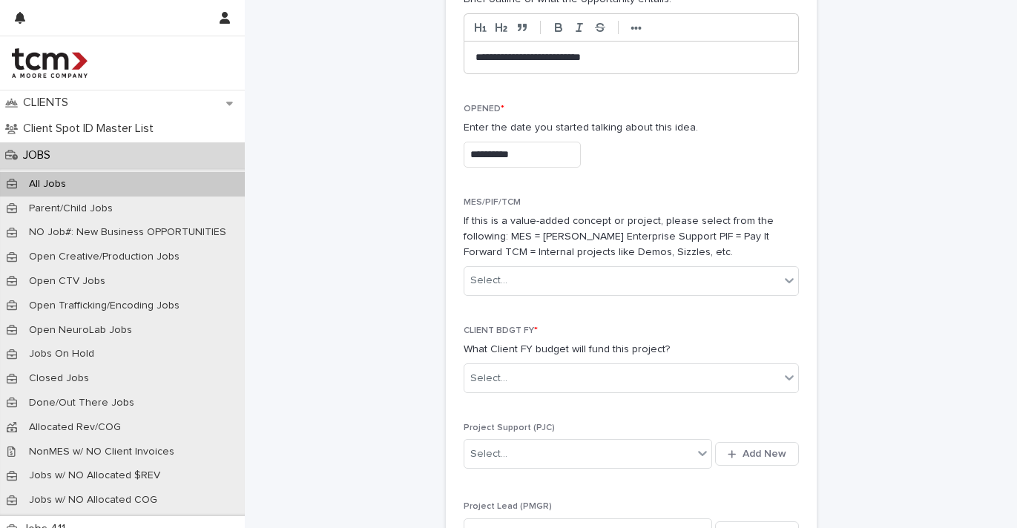
scroll to position [793, 0]
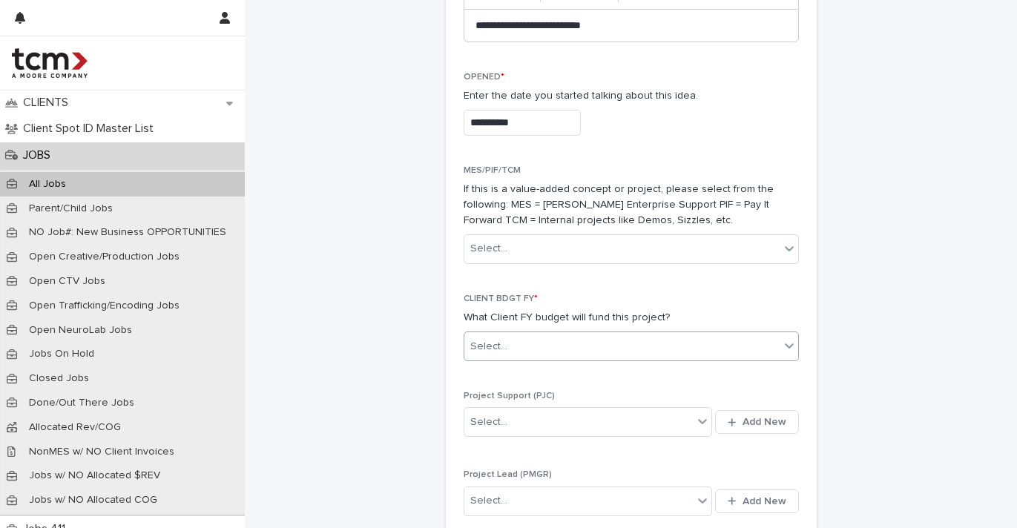
click at [573, 335] on div "Select..." at bounding box center [621, 347] width 315 height 24
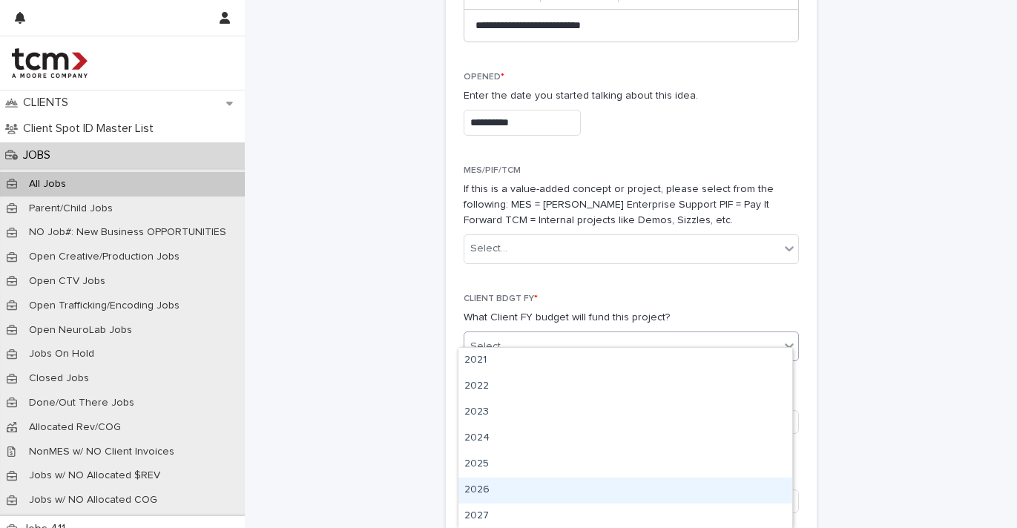
click at [512, 487] on div "2026" at bounding box center [625, 491] width 334 height 26
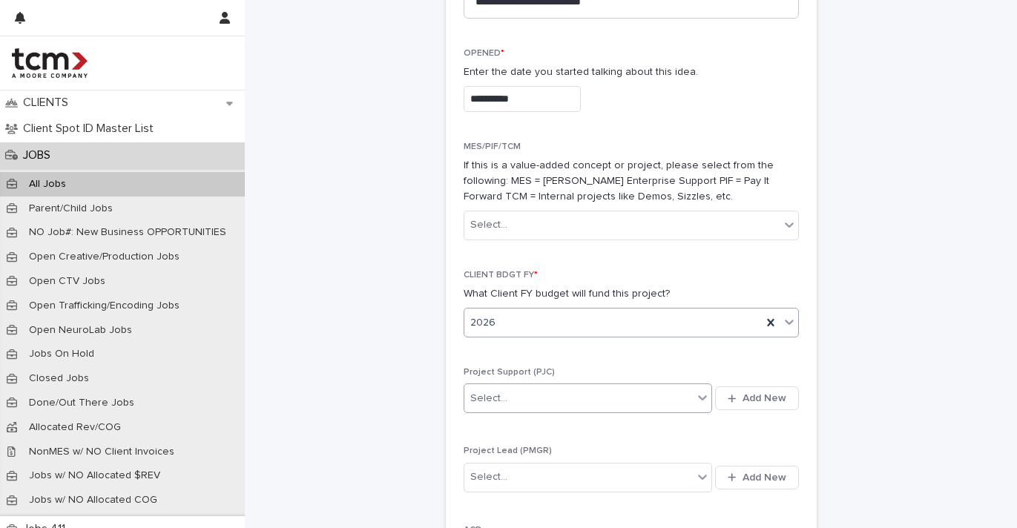
scroll to position [998, 0]
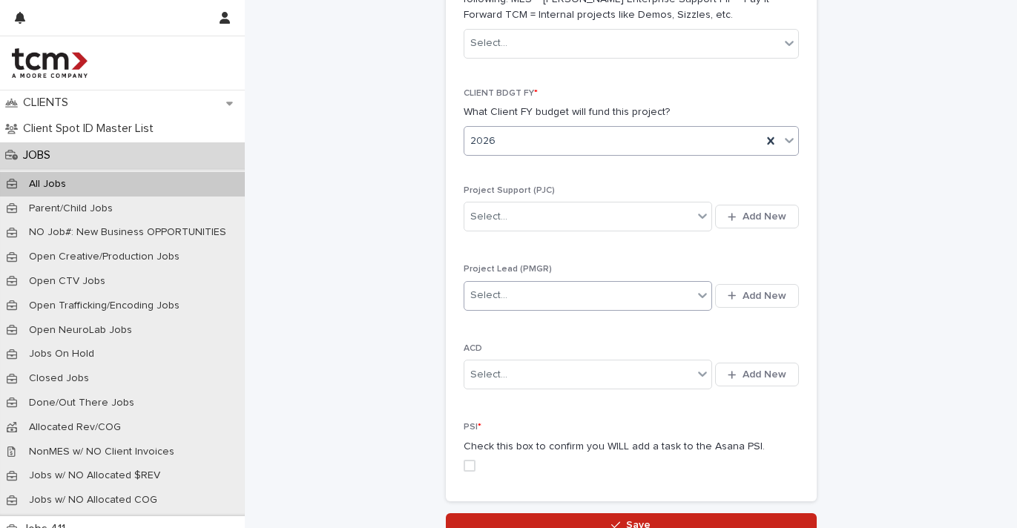
click at [524, 283] on div "Select..." at bounding box center [578, 295] width 229 height 24
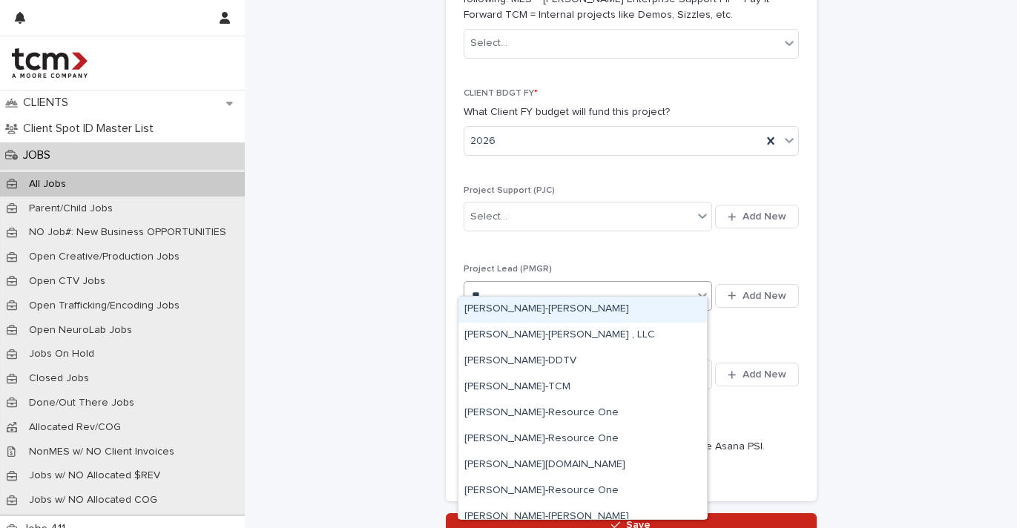
type input "***"
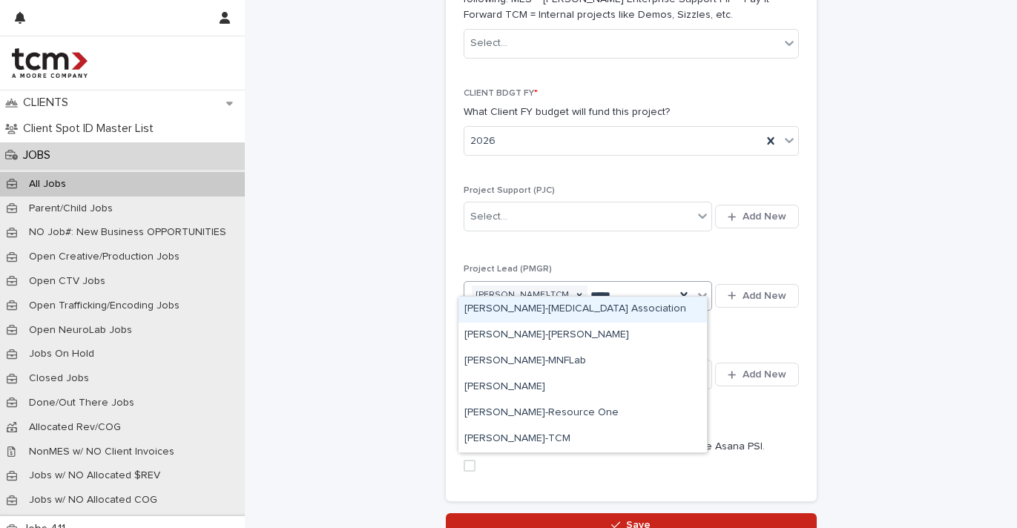
type input "******"
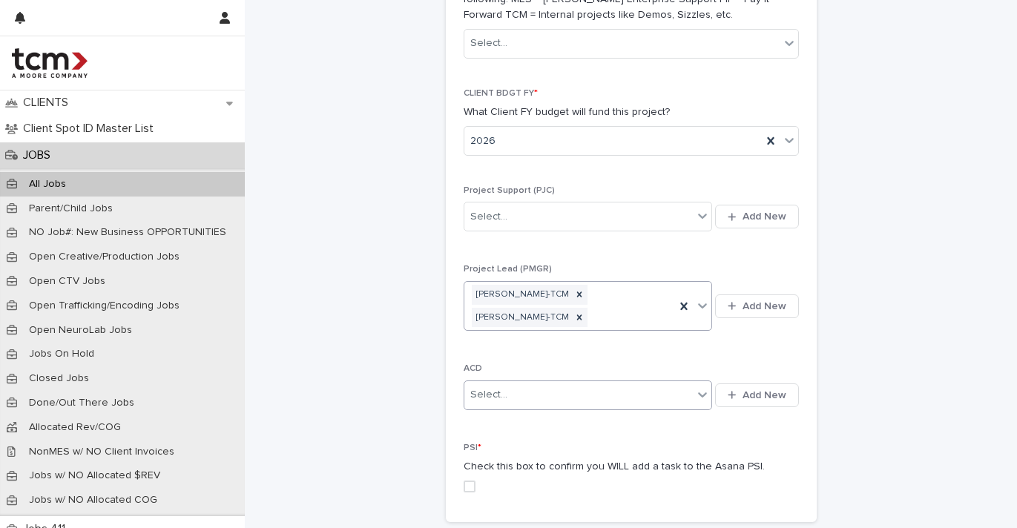
click at [554, 385] on div "Select..." at bounding box center [578, 395] width 229 height 24
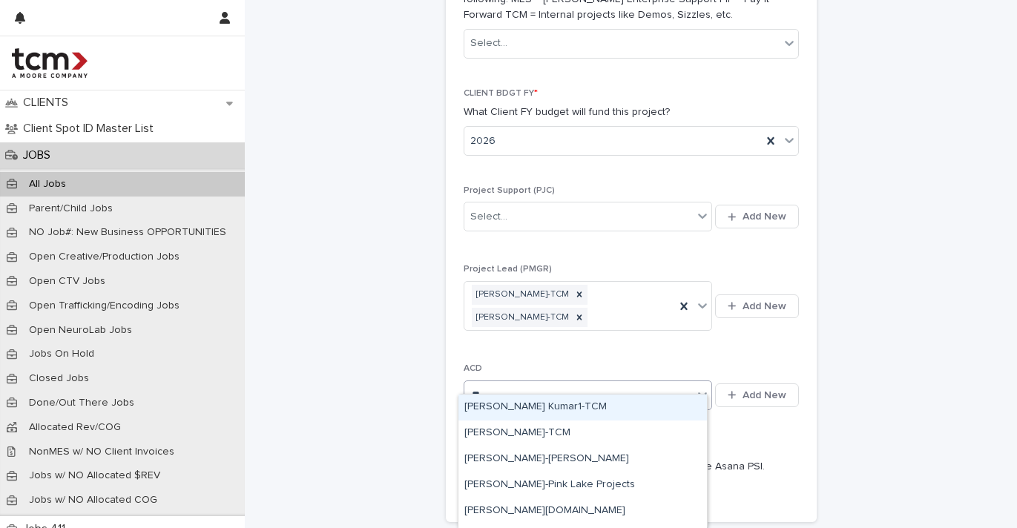
type input "***"
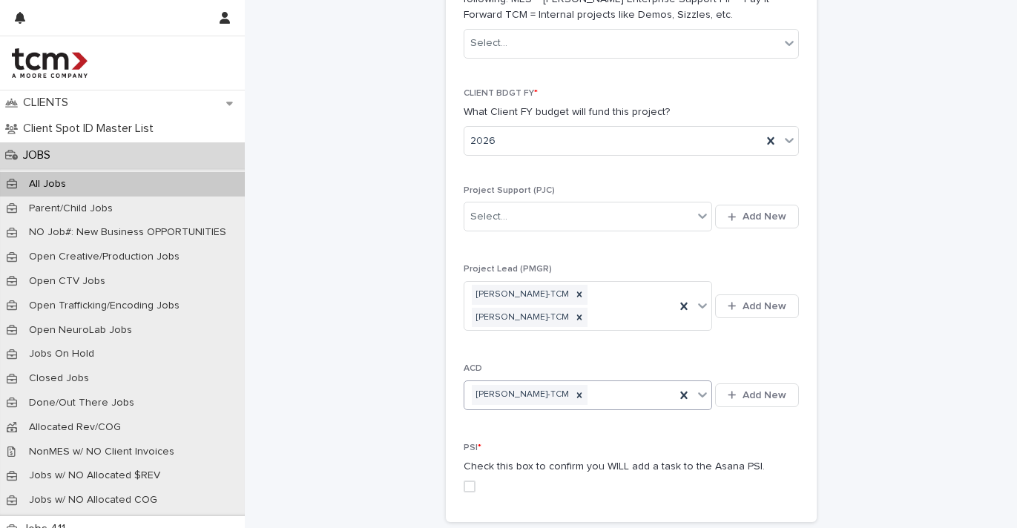
click at [469, 481] on label at bounding box center [631, 487] width 335 height 12
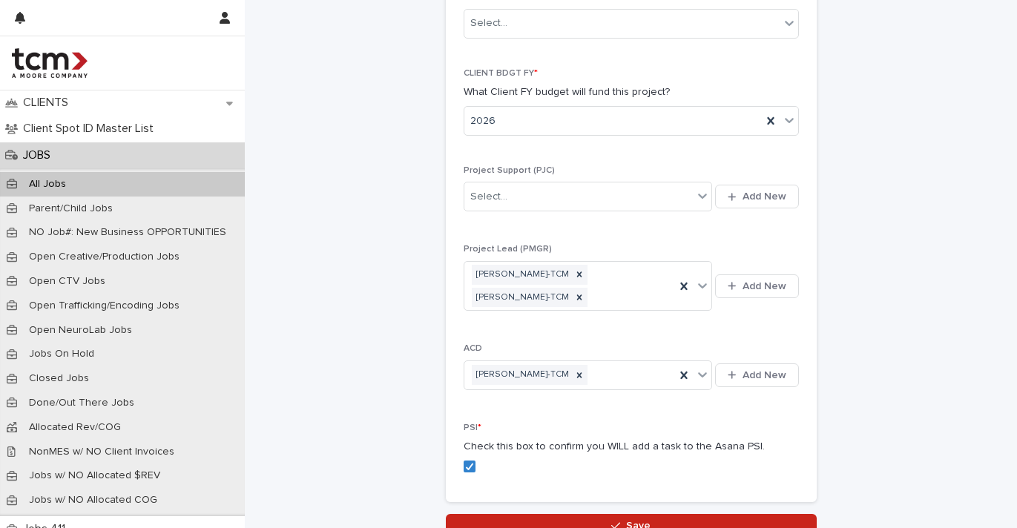
scroll to position [1127, 0]
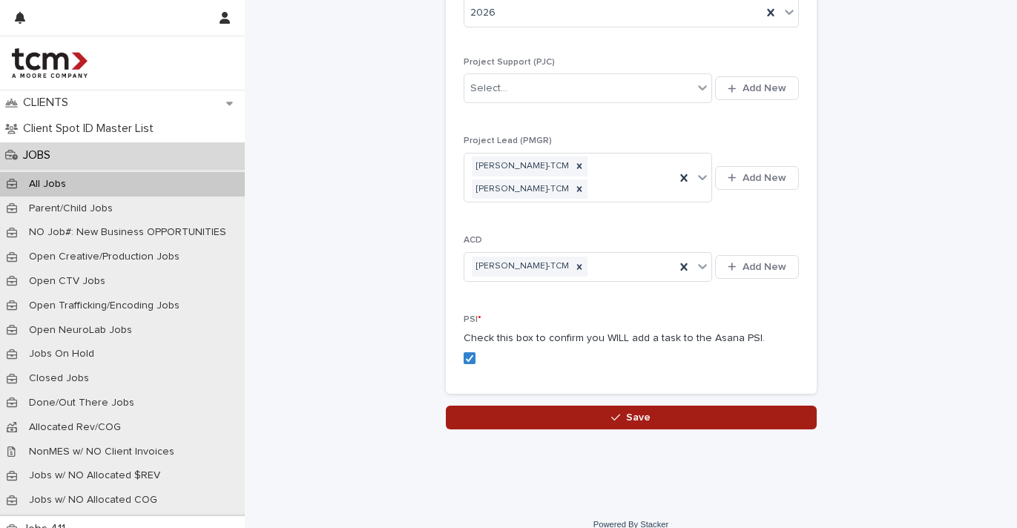
click at [543, 406] on button "Save" at bounding box center [631, 418] width 371 height 24
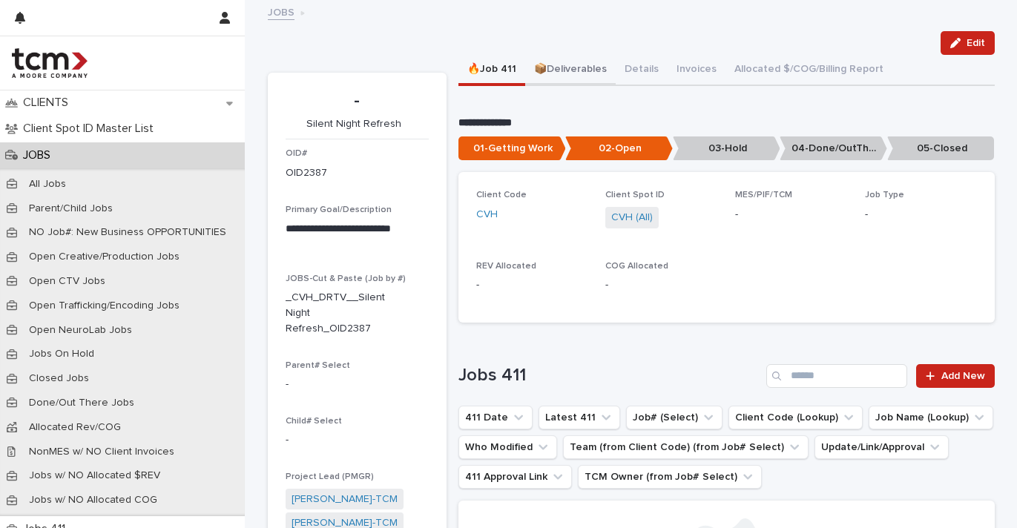
click at [556, 61] on button "📦Deliverables" at bounding box center [570, 70] width 90 height 31
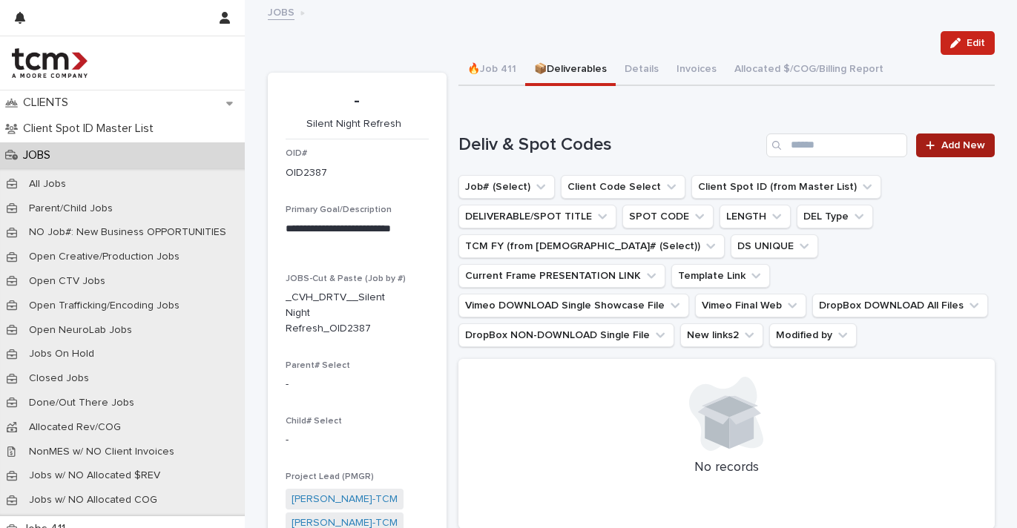
click at [949, 150] on link "Add New" at bounding box center [955, 146] width 78 height 24
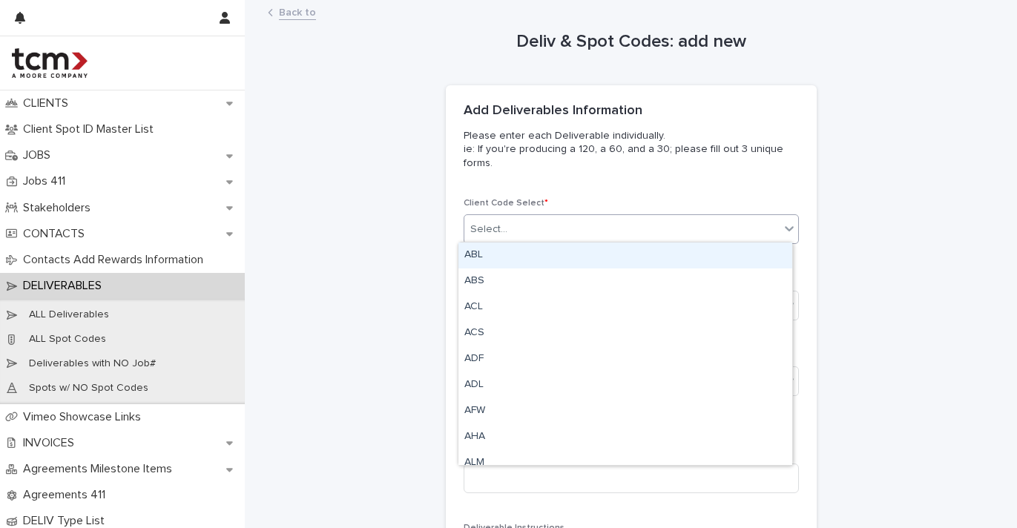
click at [692, 234] on div "Select..." at bounding box center [621, 229] width 315 height 24
type input "***"
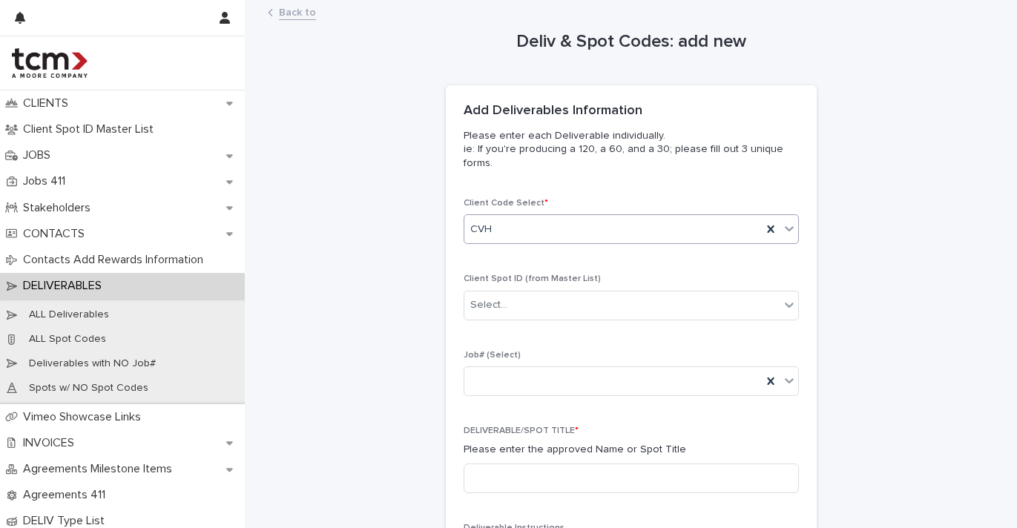
scroll to position [200, 0]
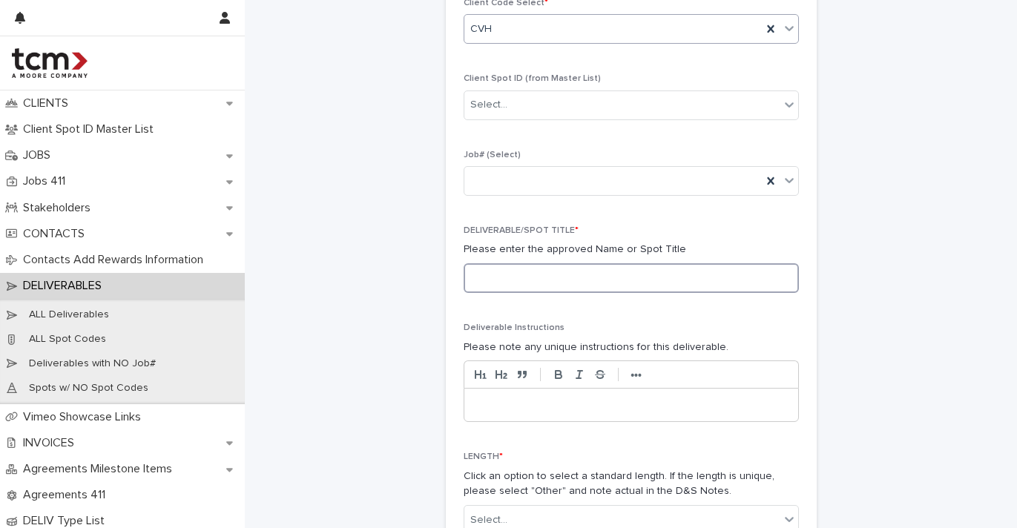
click at [610, 271] on input at bounding box center [631, 278] width 335 height 30
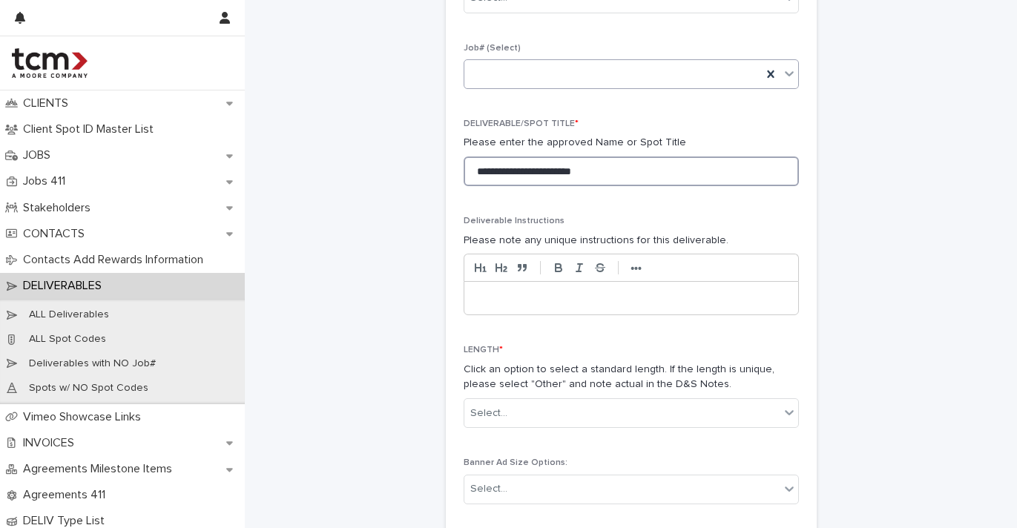
scroll to position [549, 0]
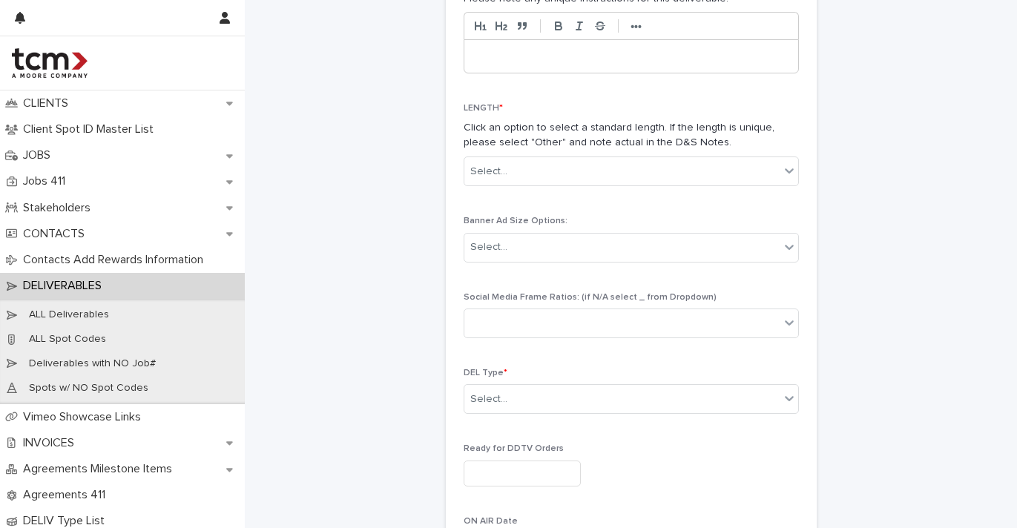
type input "**********"
click at [566, 148] on div "LENGTH * Click an option to select a standard length. If the length is unique, …" at bounding box center [631, 150] width 335 height 95
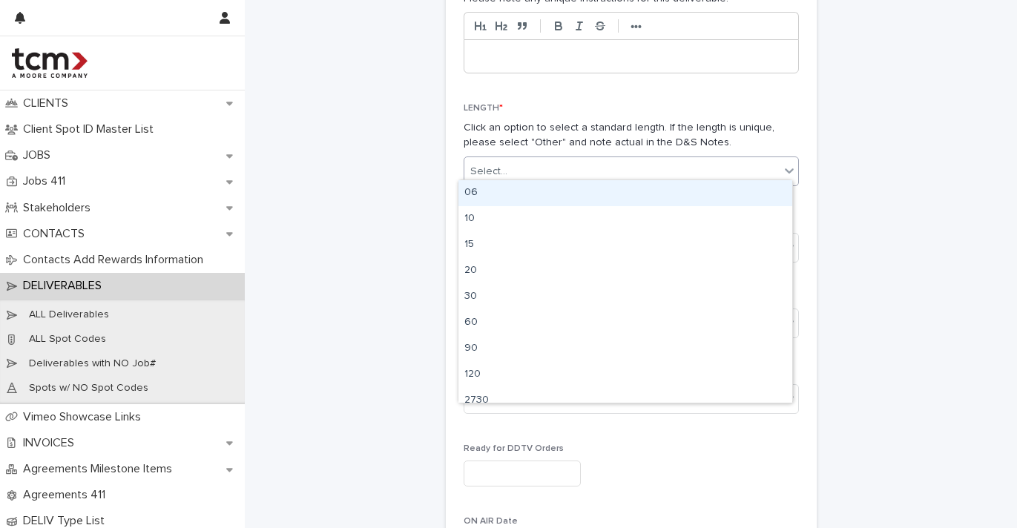
click at [563, 164] on div "Select..." at bounding box center [621, 171] width 315 height 24
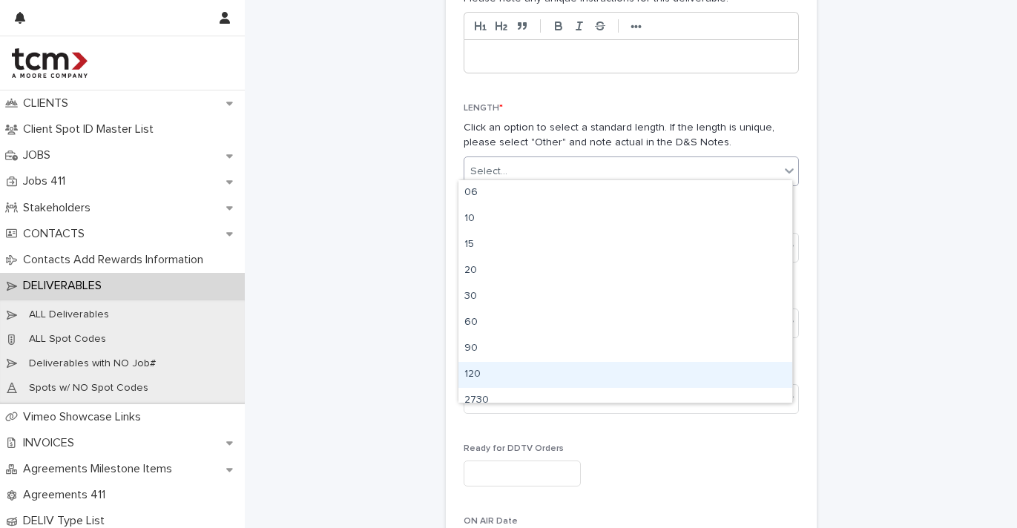
click at [535, 368] on div "120" at bounding box center [625, 375] width 334 height 26
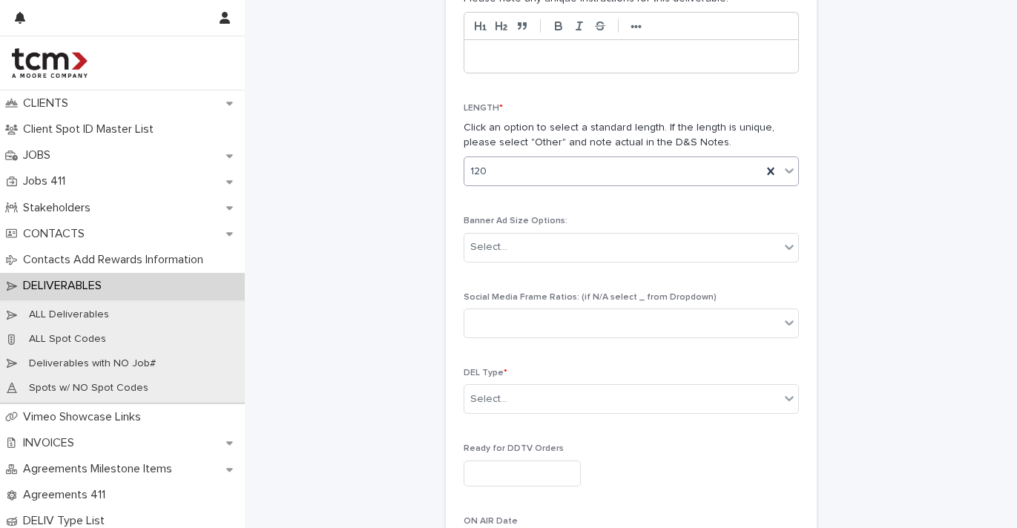
scroll to position [691, 0]
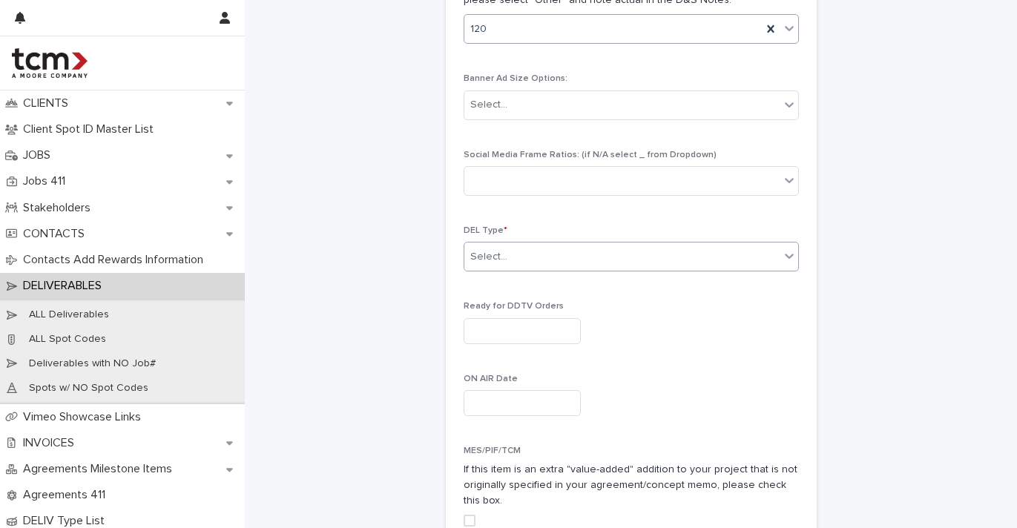
click at [558, 259] on div "Select..." at bounding box center [621, 257] width 315 height 24
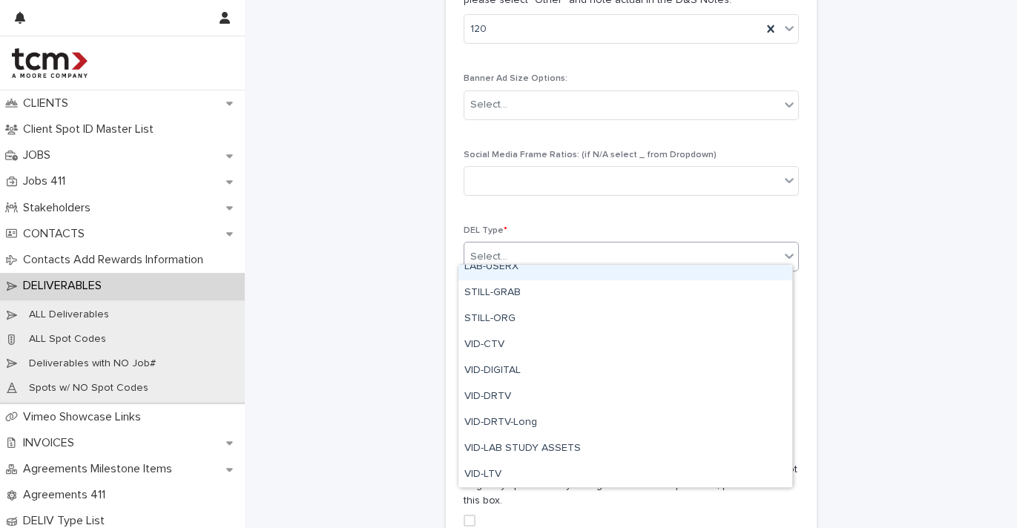
scroll to position [634, 0]
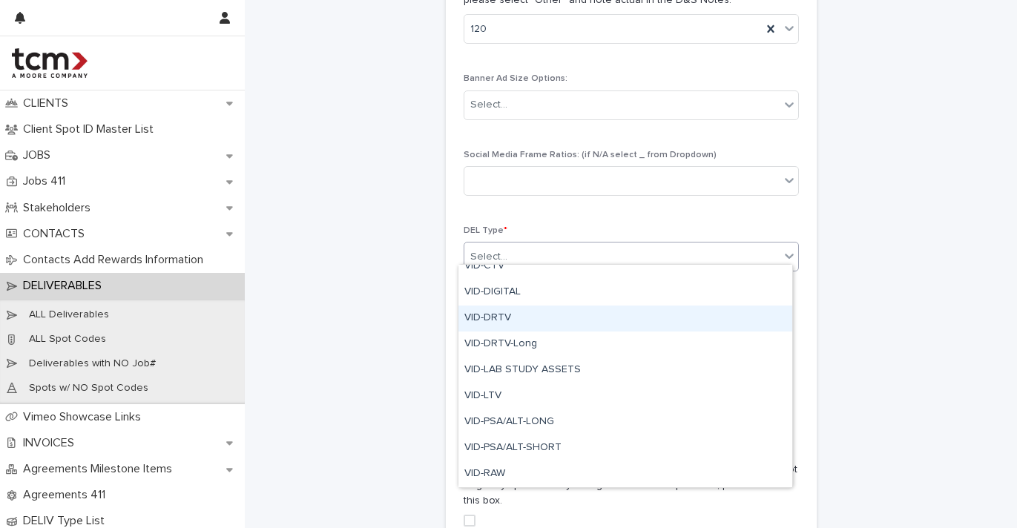
click at [547, 317] on div "VID-DRTV" at bounding box center [625, 319] width 334 height 26
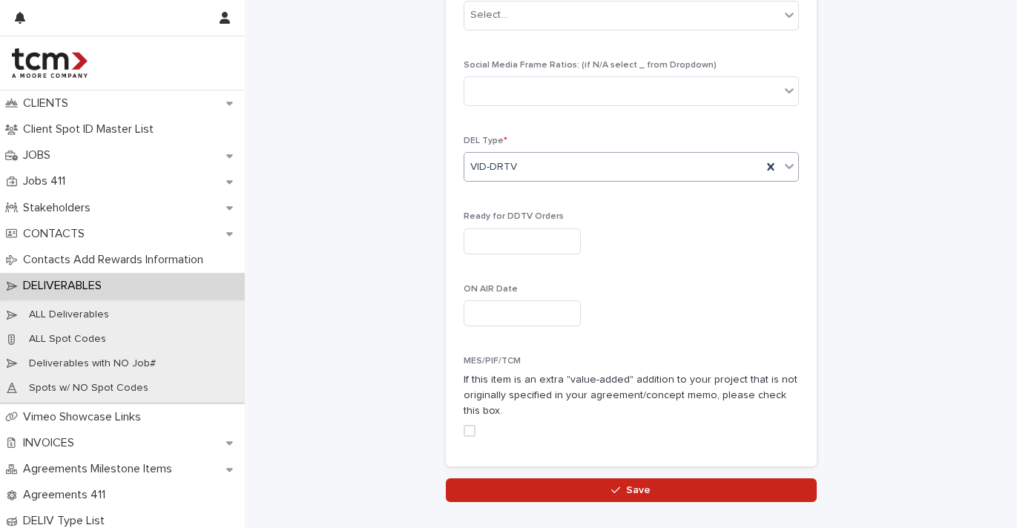
scroll to position [835, 0]
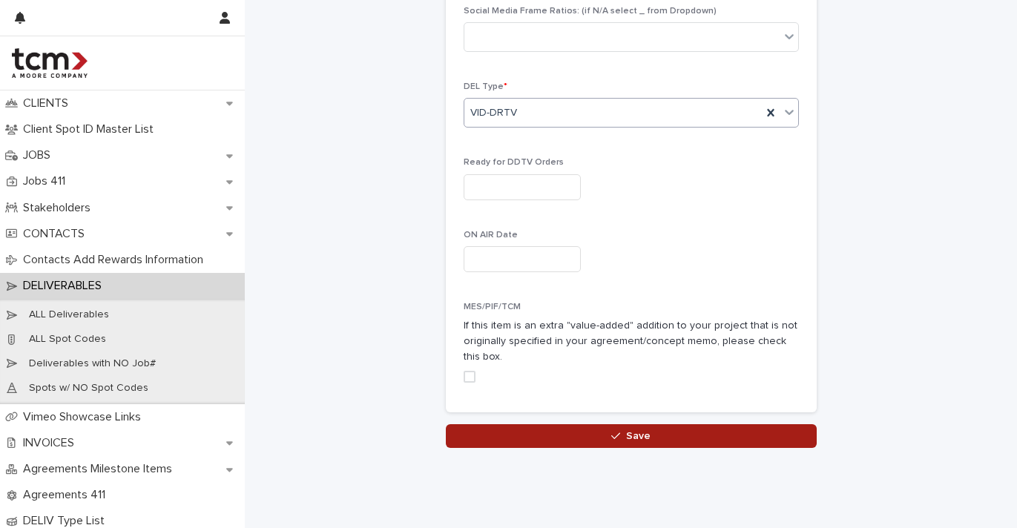
click at [555, 432] on button "Save" at bounding box center [631, 436] width 371 height 24
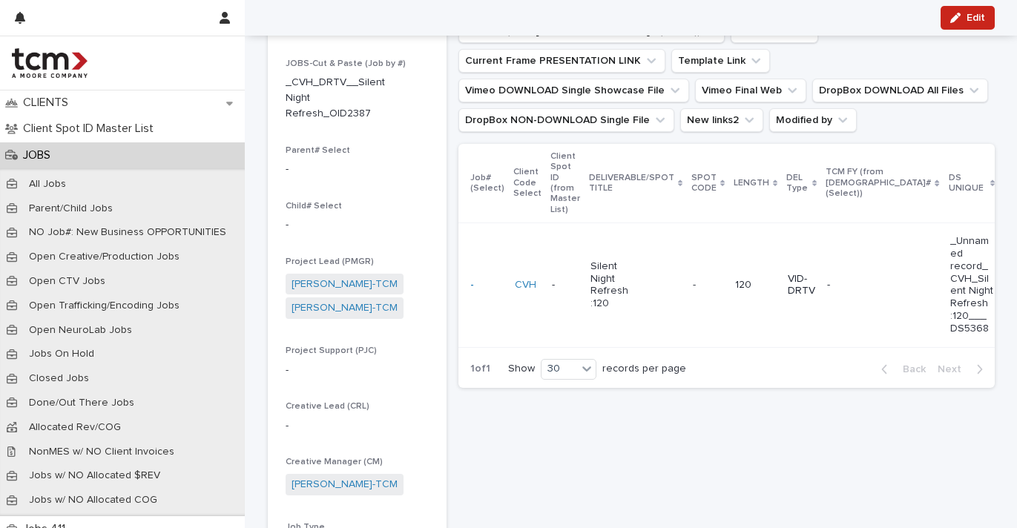
scroll to position [164, 0]
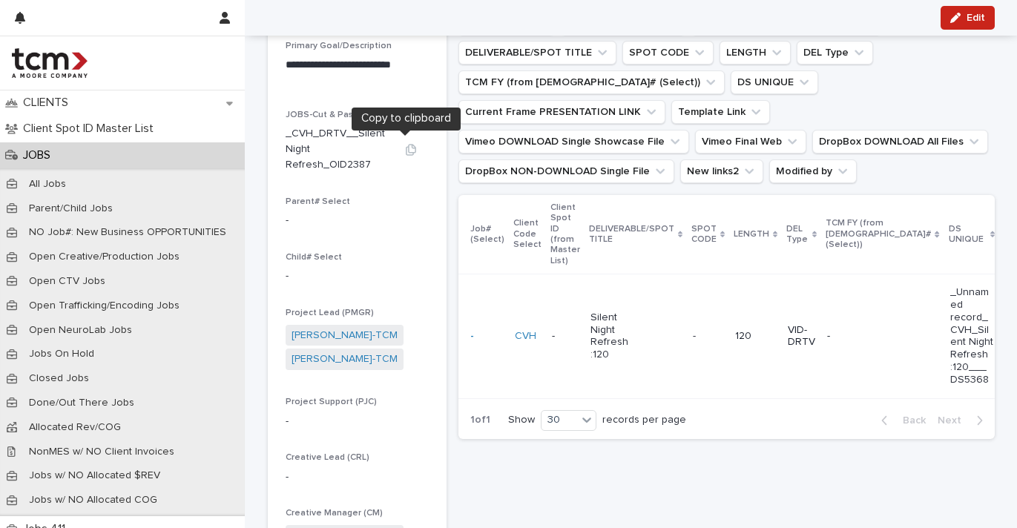
click at [405, 144] on icon "button" at bounding box center [411, 150] width 12 height 12
